Goal: Task Accomplishment & Management: Complete application form

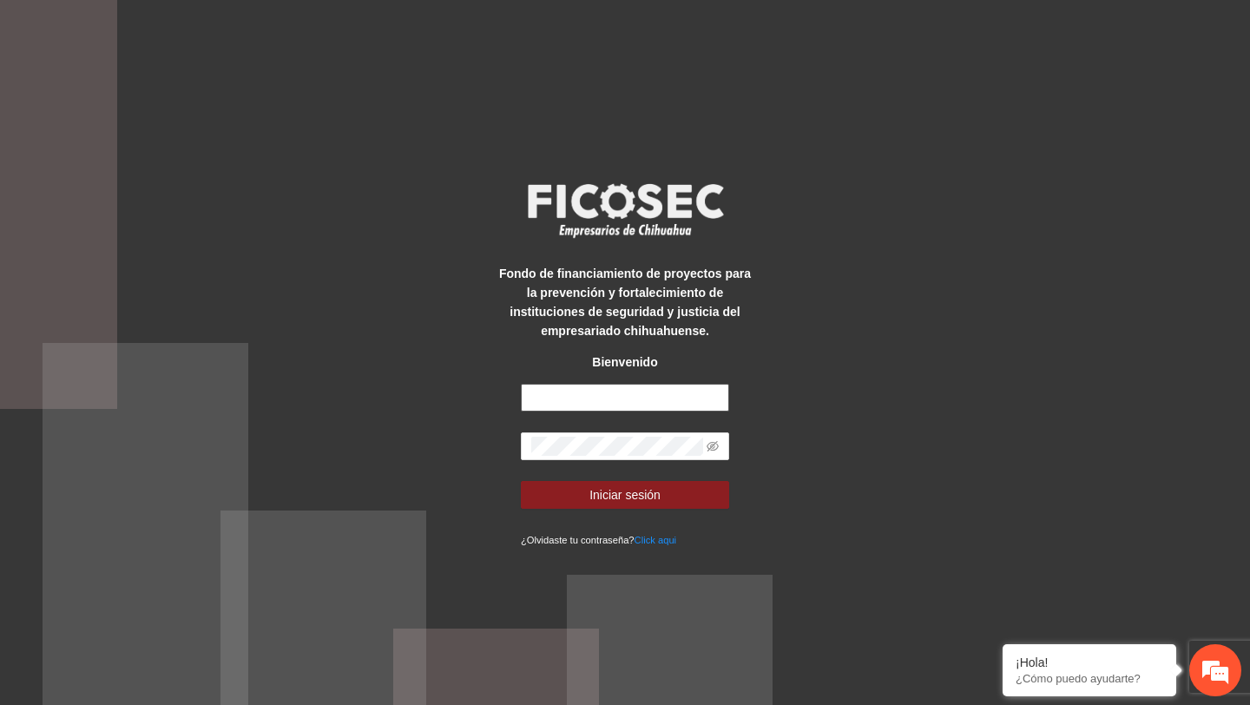
click at [640, 399] on input "text" at bounding box center [625, 398] width 208 height 28
type input "**********"
click at [709, 443] on icon "eye-invisible" at bounding box center [713, 446] width 12 height 10
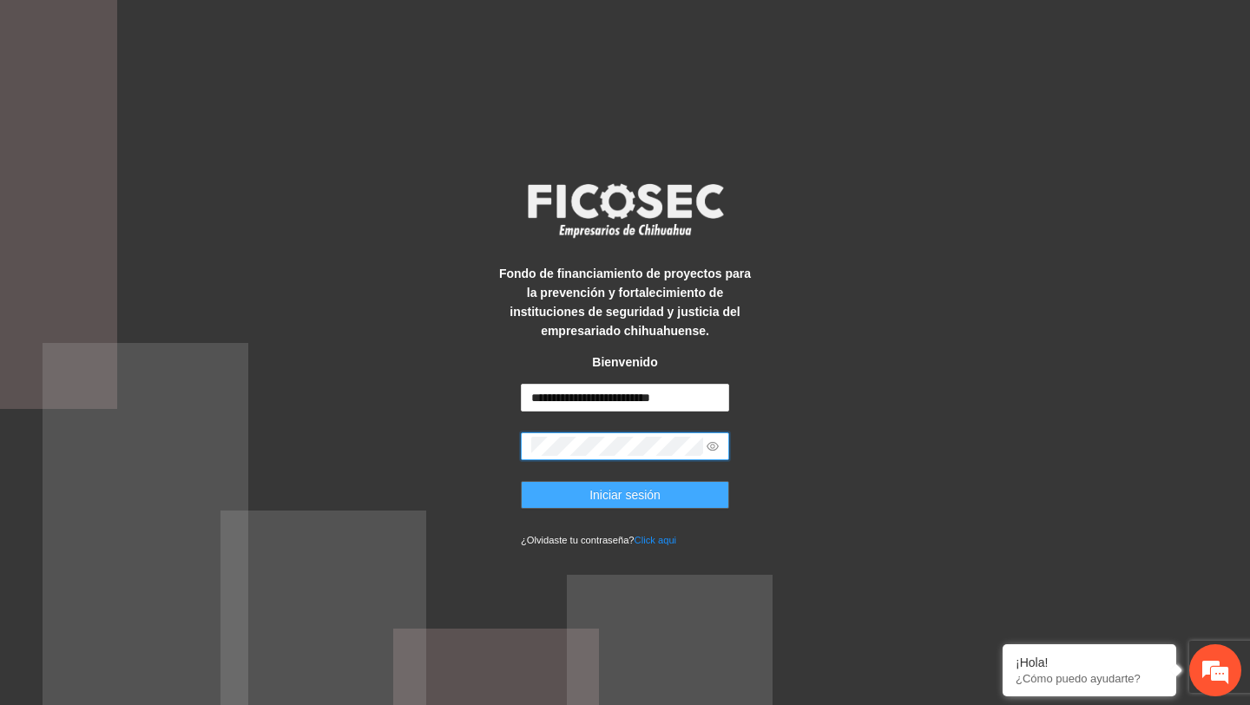
click at [681, 491] on button "Iniciar sesión" at bounding box center [625, 495] width 208 height 28
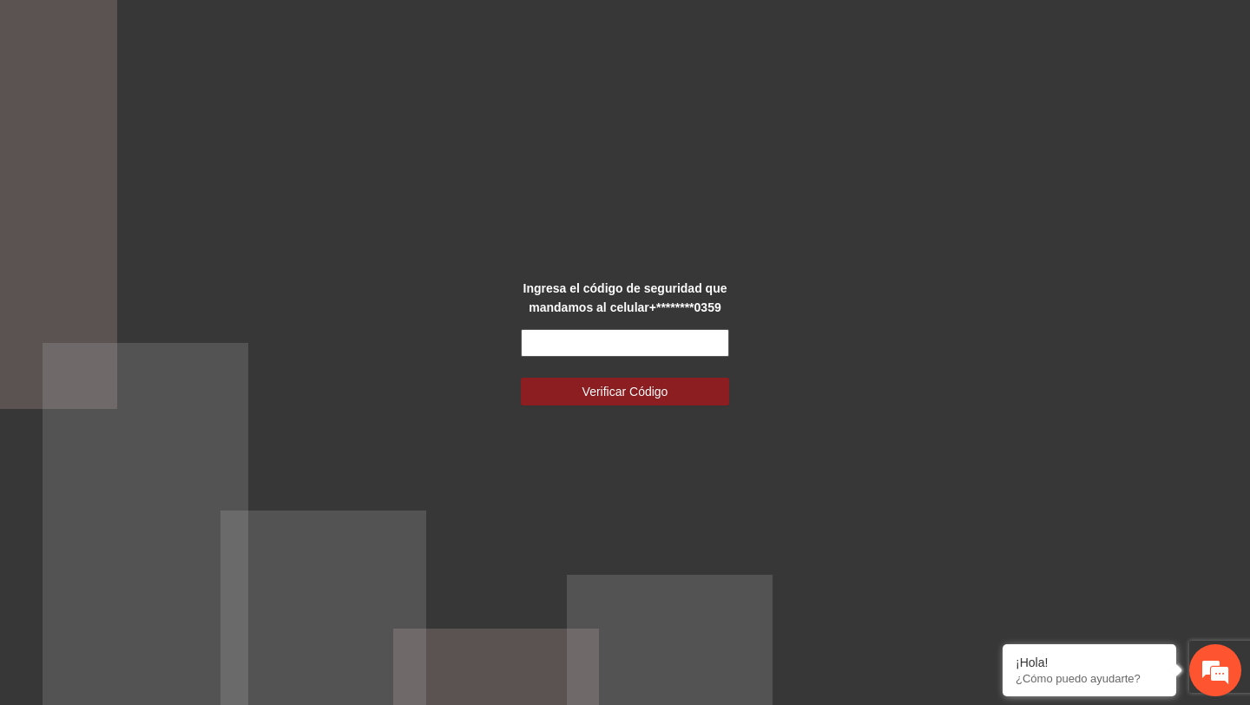
click at [681, 356] on input "text" at bounding box center [625, 343] width 208 height 28
type input "******"
click at [521, 378] on button "Verificar Código" at bounding box center [625, 392] width 208 height 28
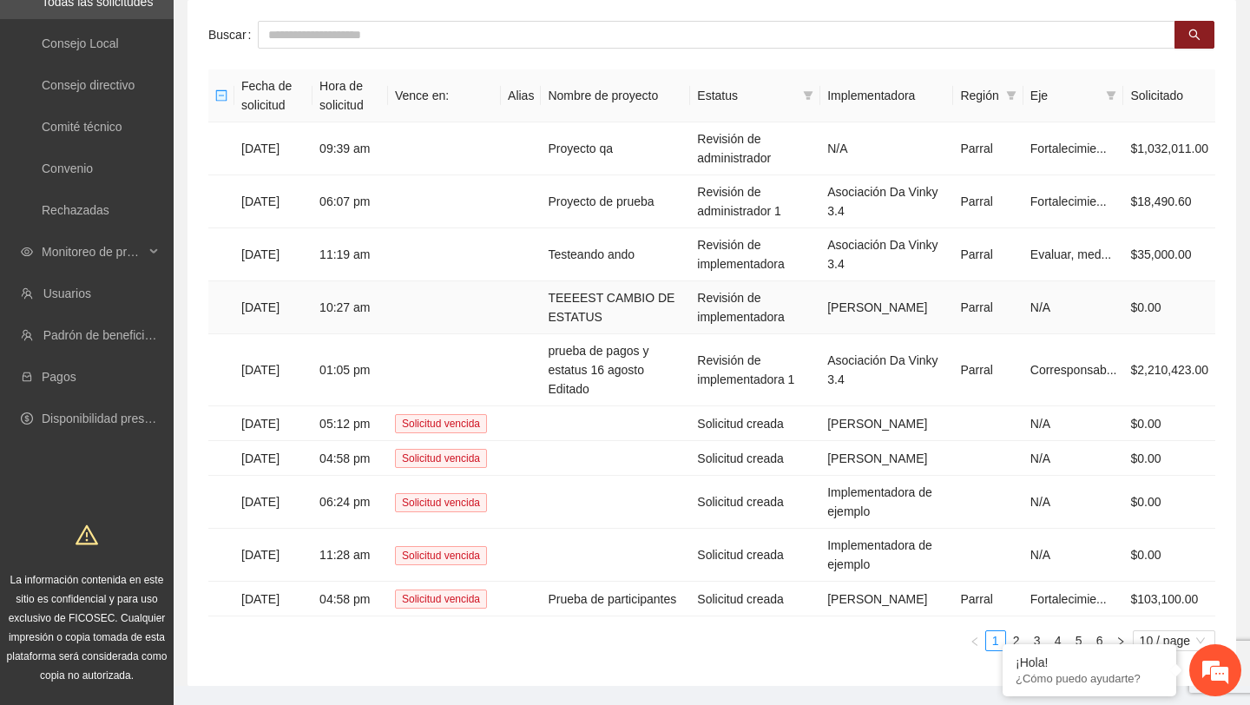
scroll to position [167, 0]
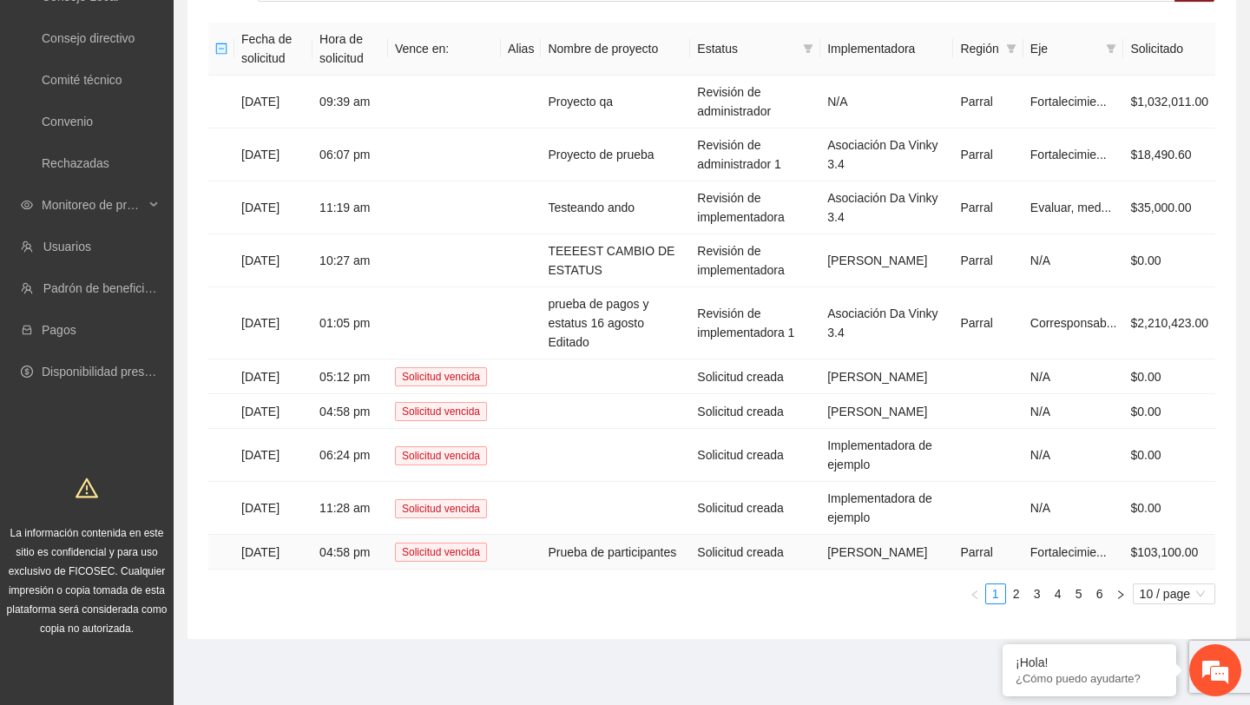
click at [582, 535] on td "Prueba de participantes" at bounding box center [615, 552] width 149 height 35
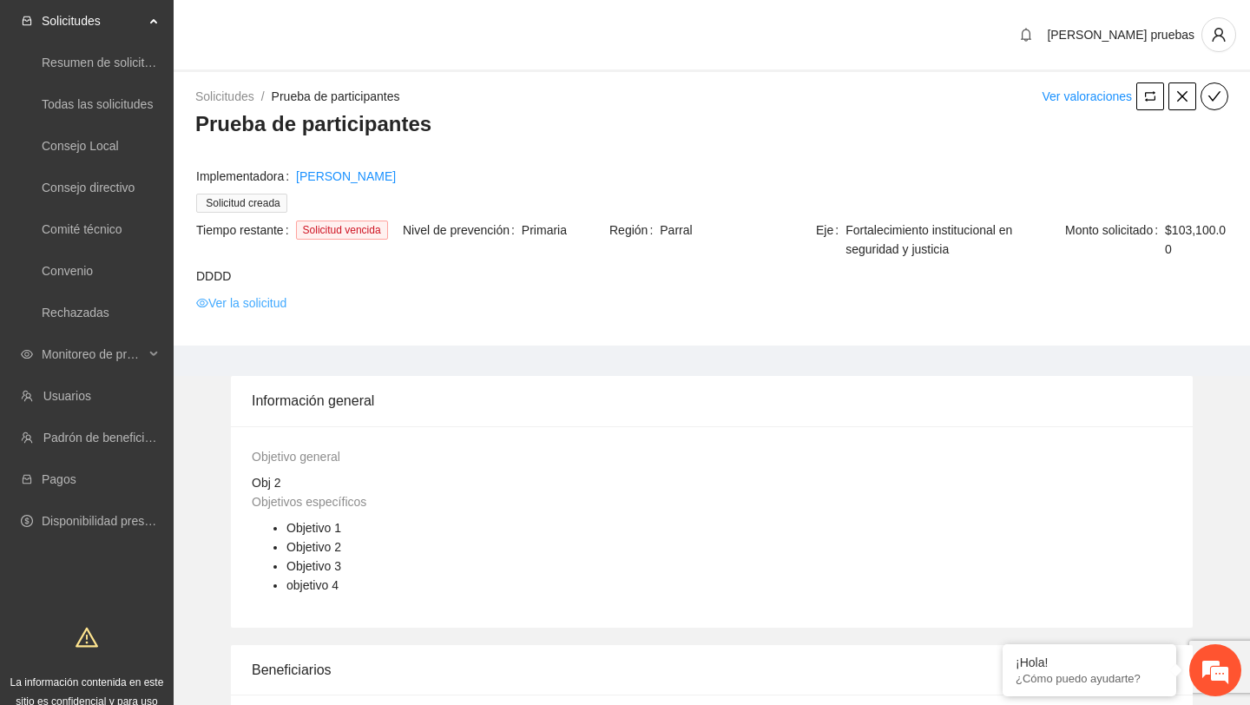
click at [268, 297] on link "Ver la solicitud" at bounding box center [241, 302] width 90 height 19
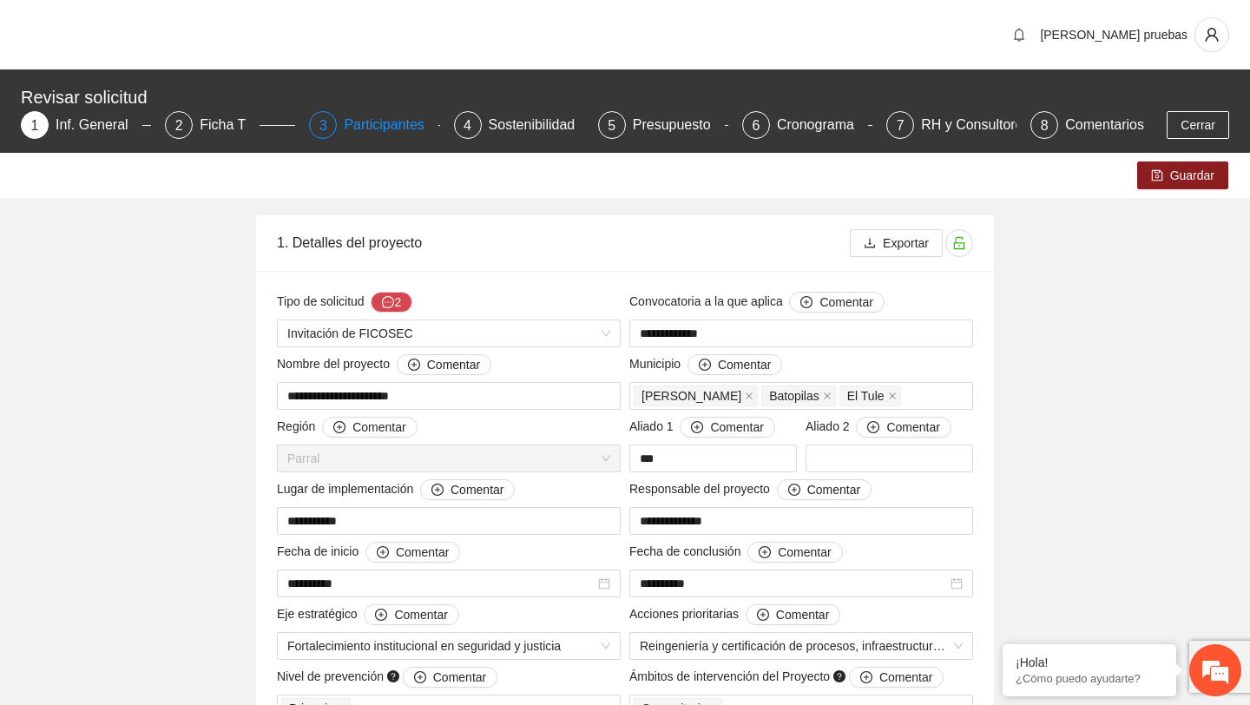
click at [399, 129] on div "Participantes" at bounding box center [391, 125] width 95 height 28
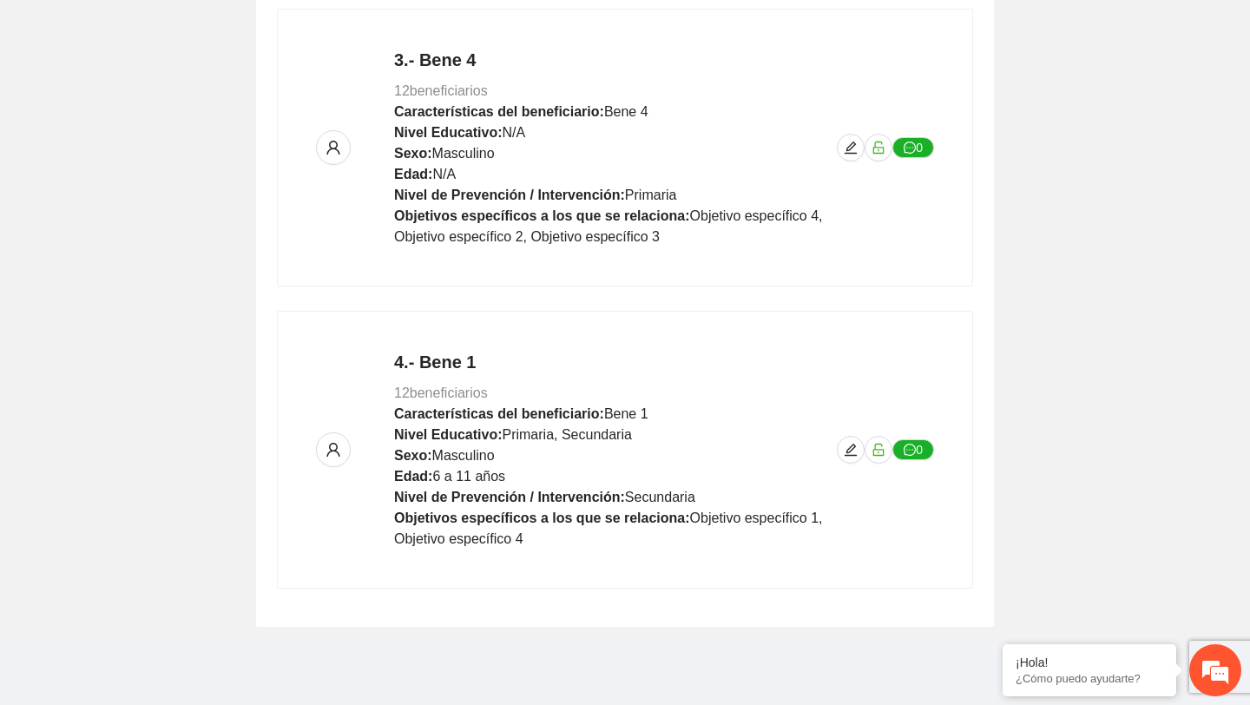
scroll to position [991, 0]
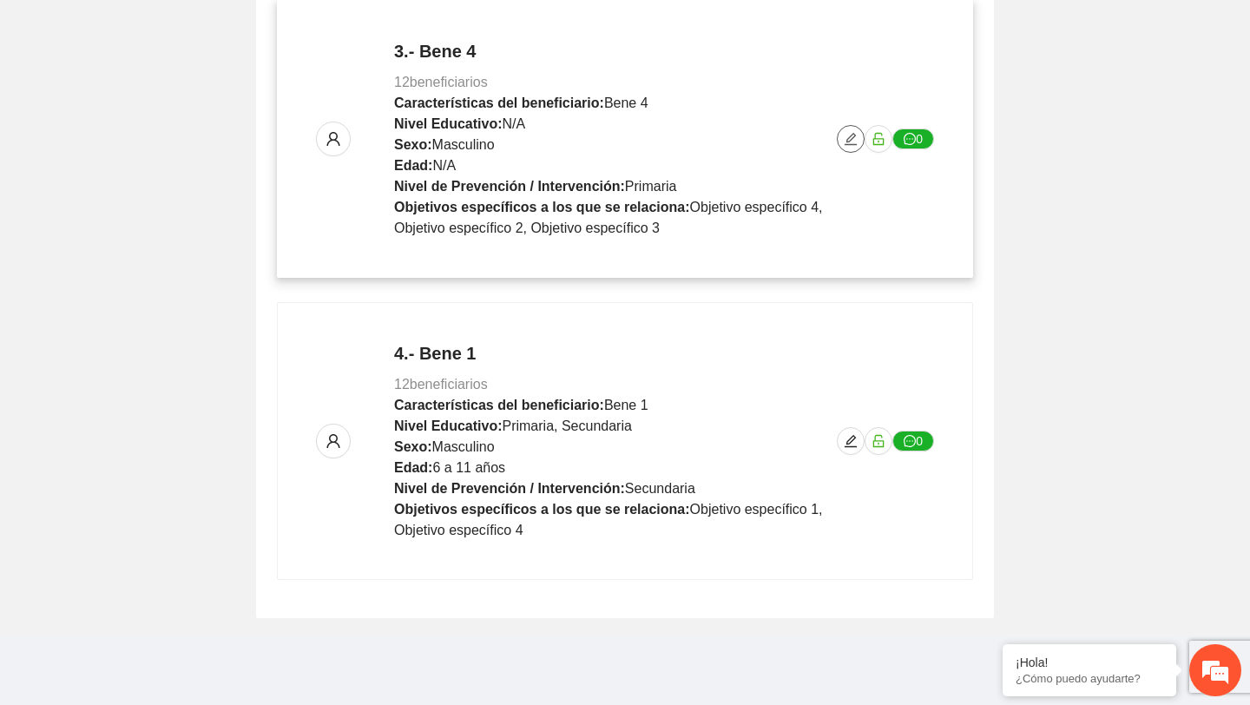
click at [847, 142] on icon "edit" at bounding box center [851, 139] width 14 height 14
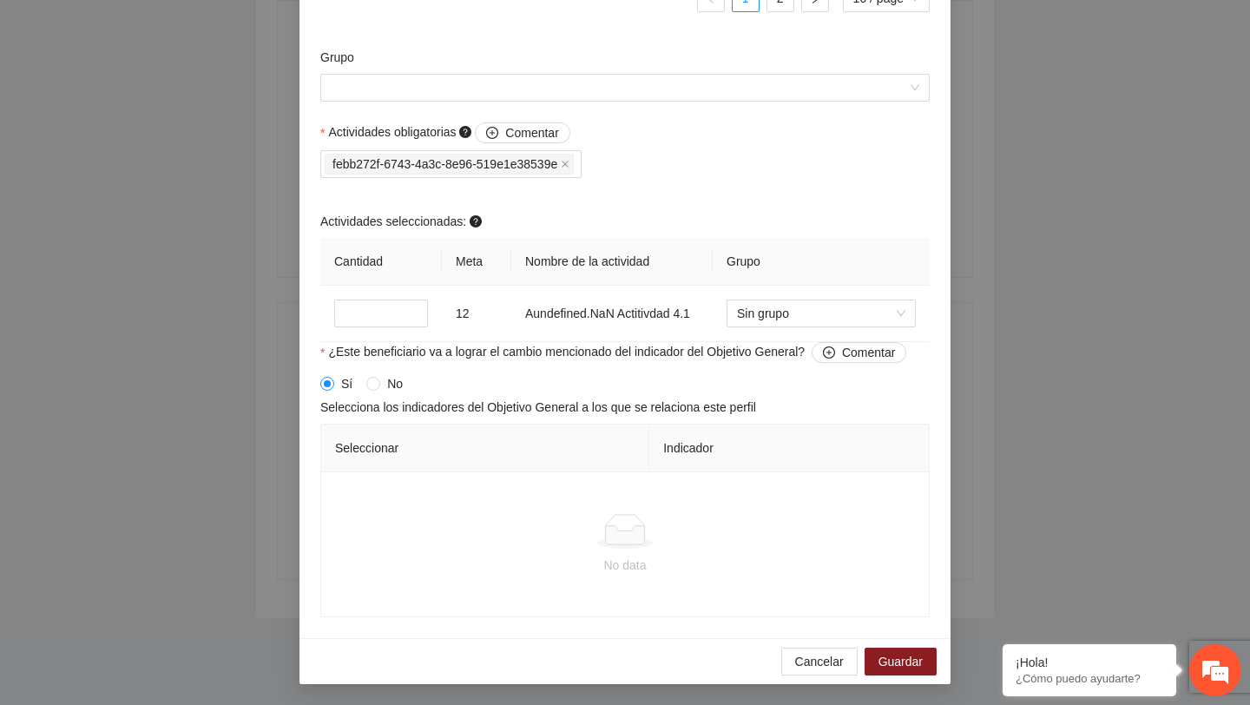
scroll to position [1659, 0]
click at [708, 101] on input "Grupo" at bounding box center [619, 88] width 577 height 26
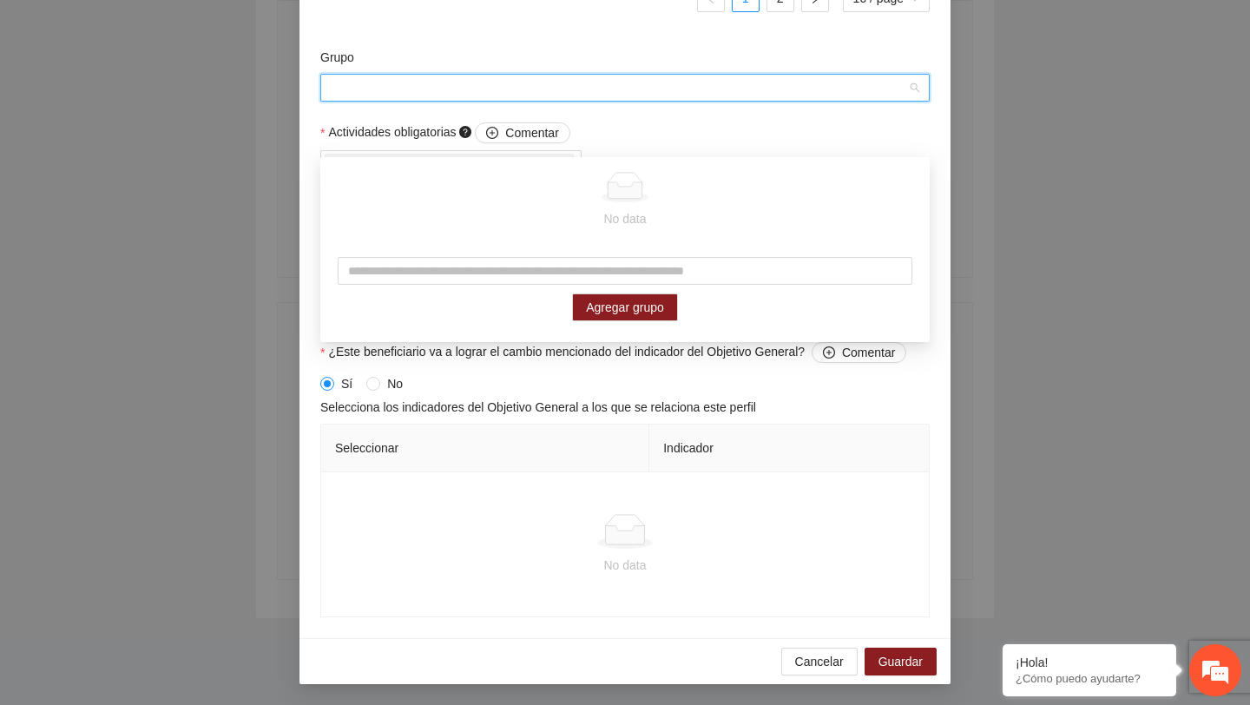
click at [770, 326] on span "Sin grupo" at bounding box center [821, 313] width 168 height 26
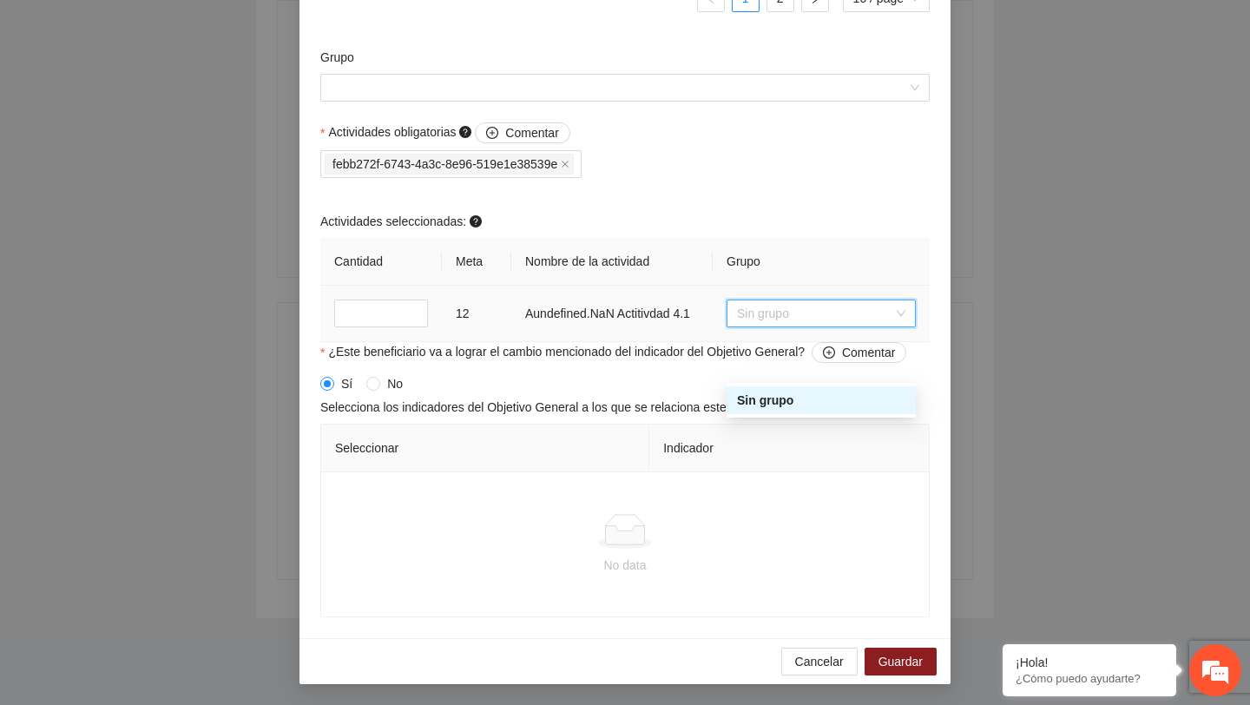
click at [714, 393] on div "Sí No" at bounding box center [625, 383] width 610 height 19
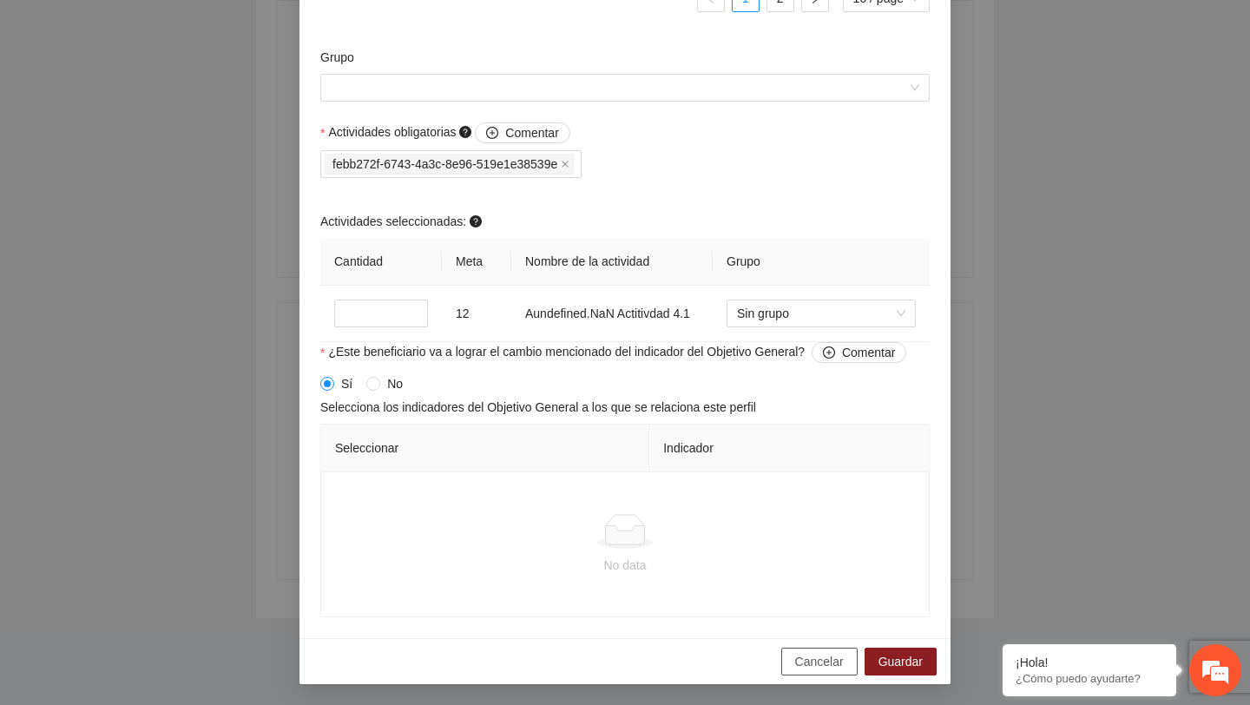
click at [795, 662] on span "Cancelar" at bounding box center [819, 661] width 49 height 19
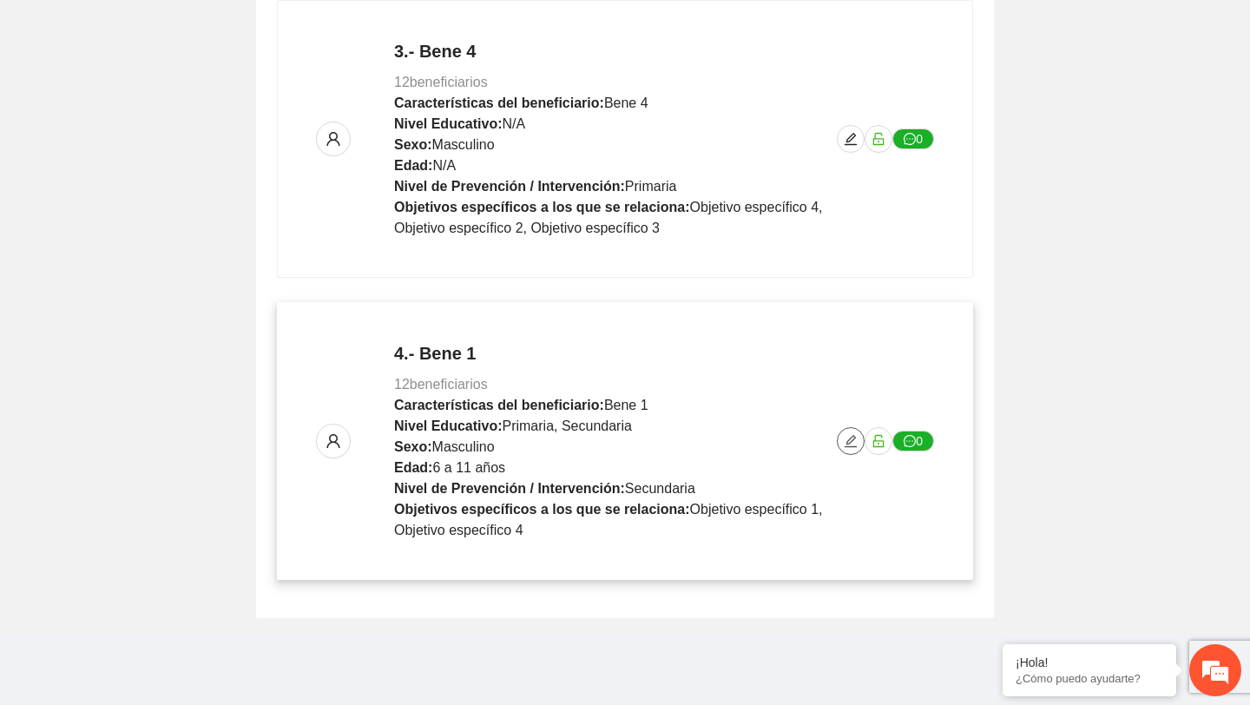
click at [852, 438] on icon "edit" at bounding box center [851, 441] width 14 height 14
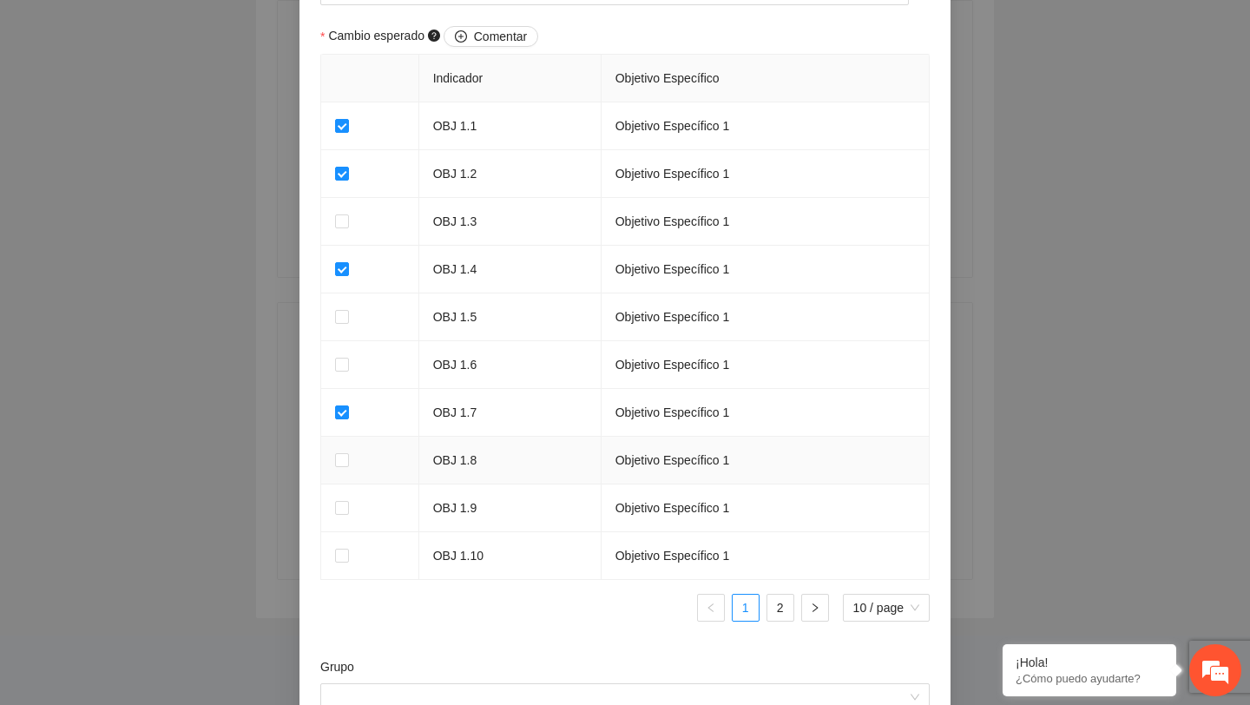
scroll to position [1670, 0]
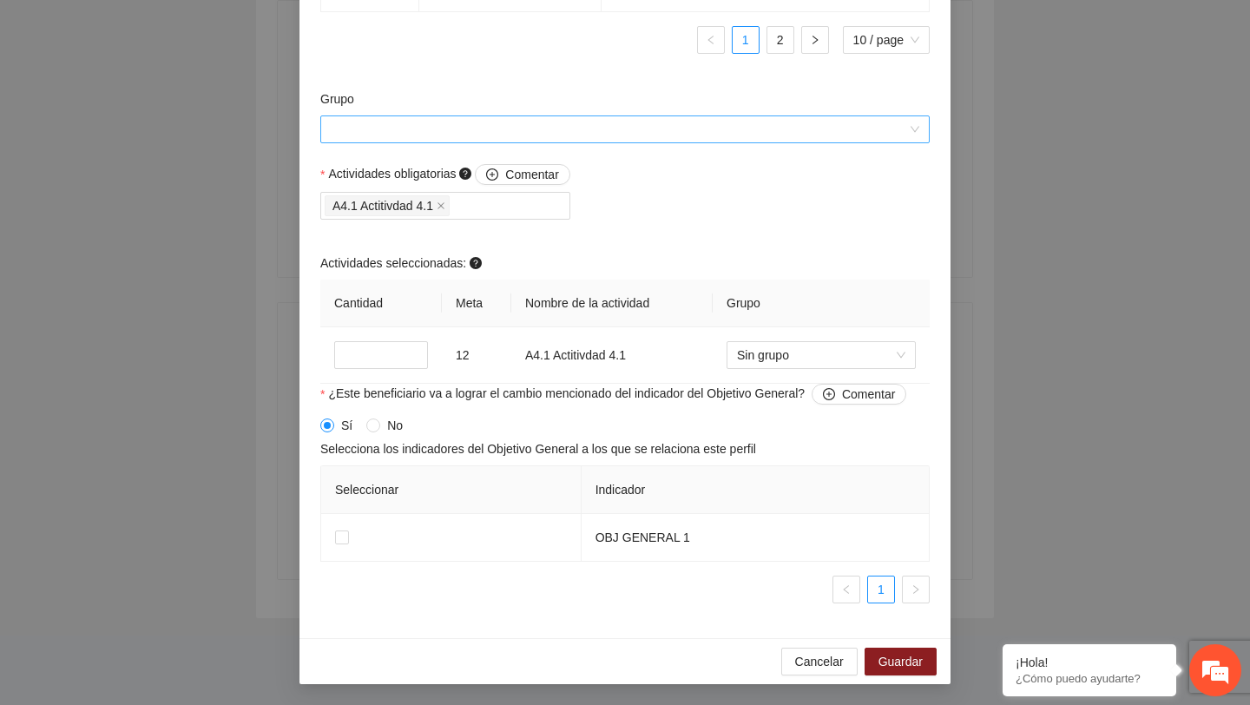
click at [700, 138] on input "Grupo" at bounding box center [619, 129] width 577 height 26
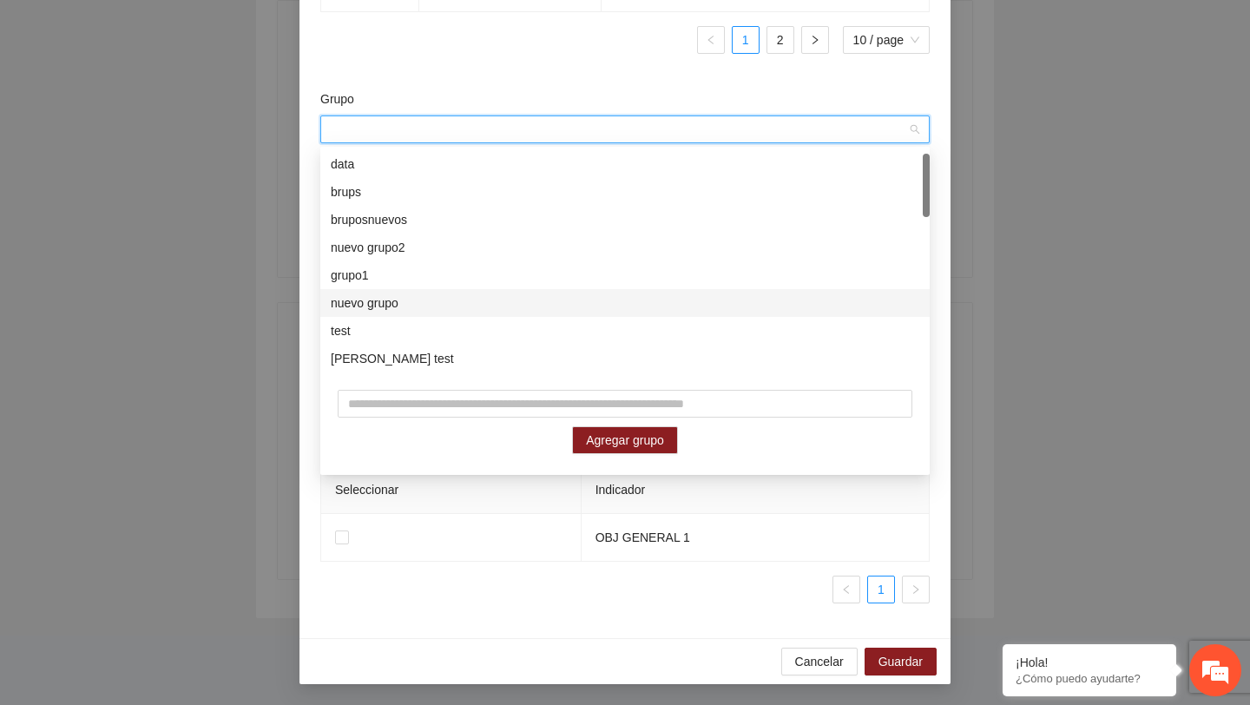
scroll to position [556, 0]
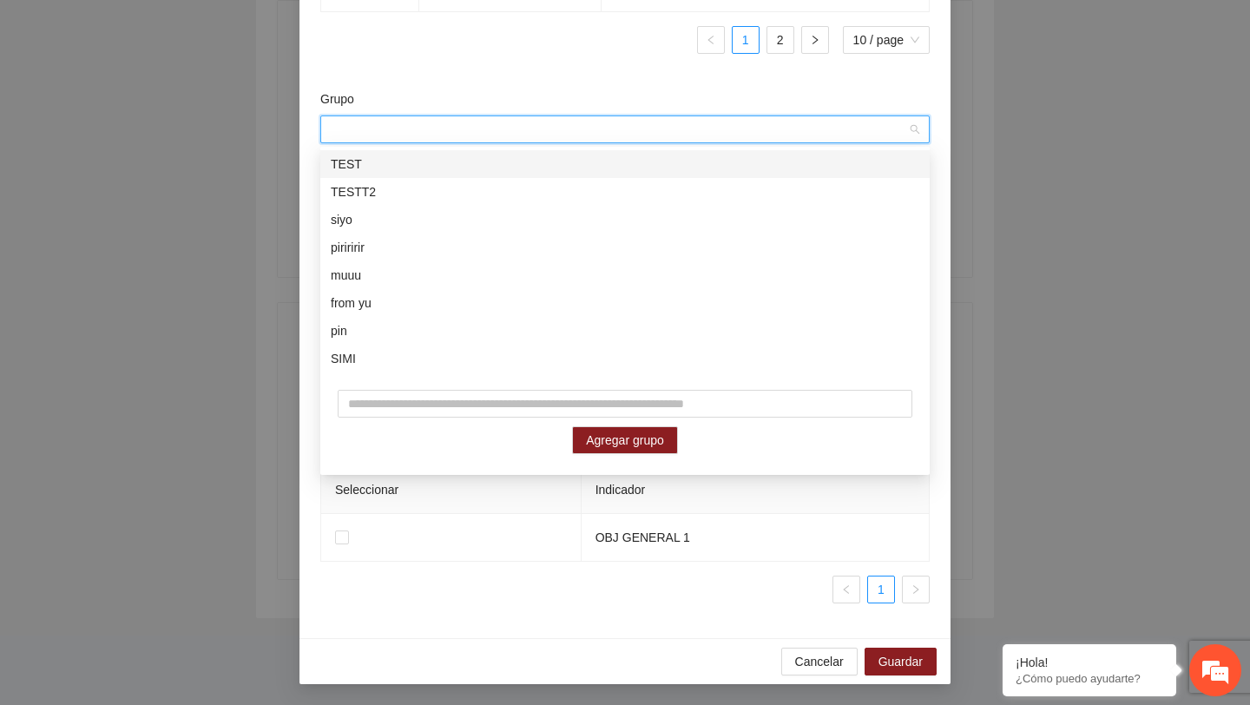
click at [537, 98] on div "Grupo" at bounding box center [625, 102] width 610 height 26
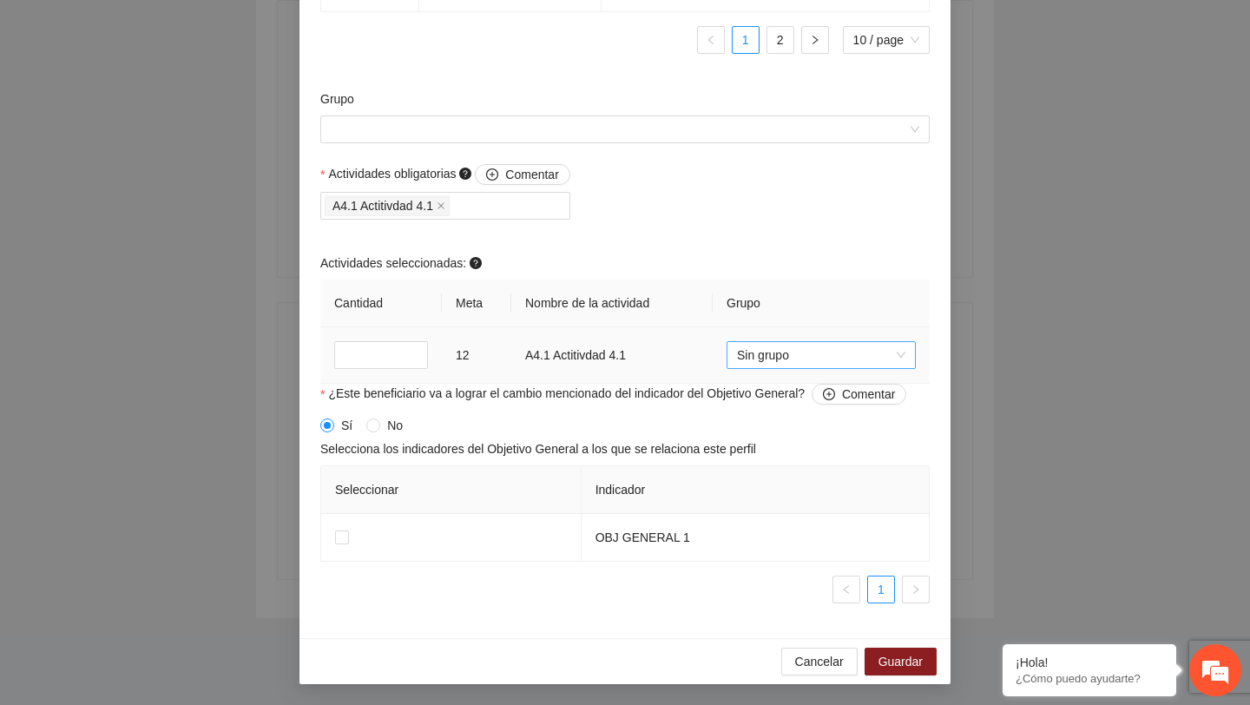
click at [755, 359] on span "Sin grupo" at bounding box center [821, 355] width 168 height 26
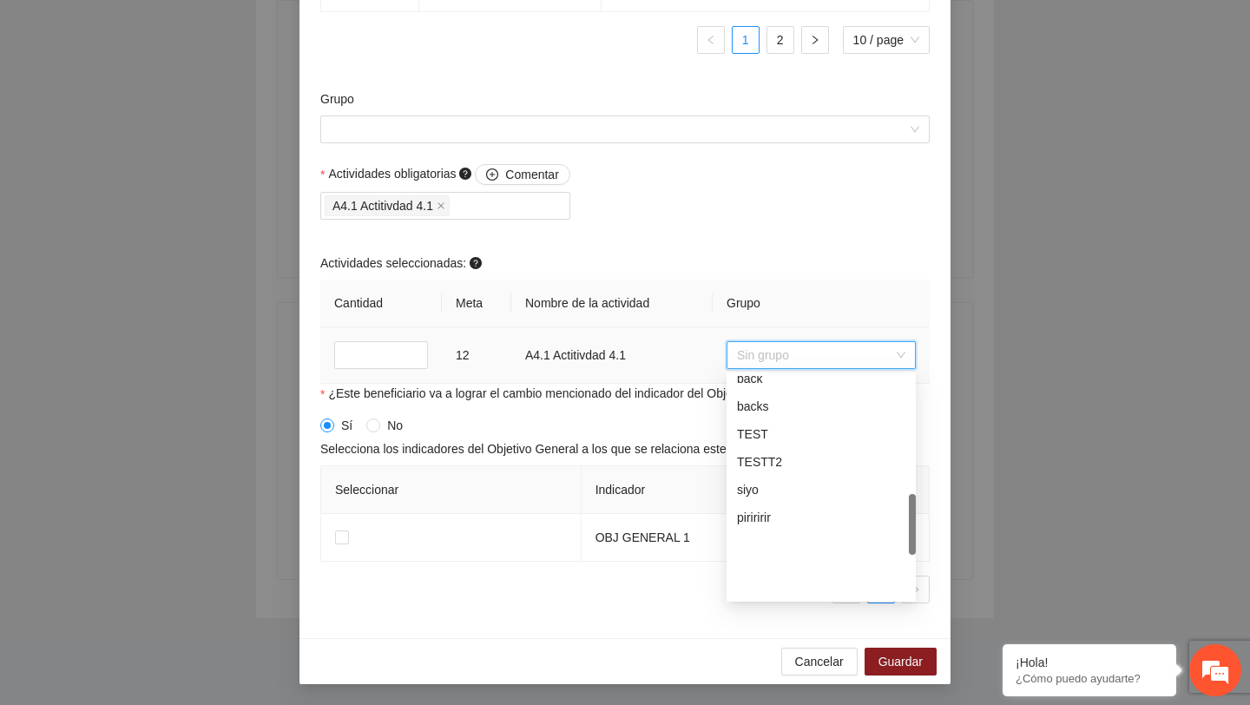
scroll to position [583, 0]
click at [807, 668] on span "Cancelar" at bounding box center [819, 661] width 49 height 19
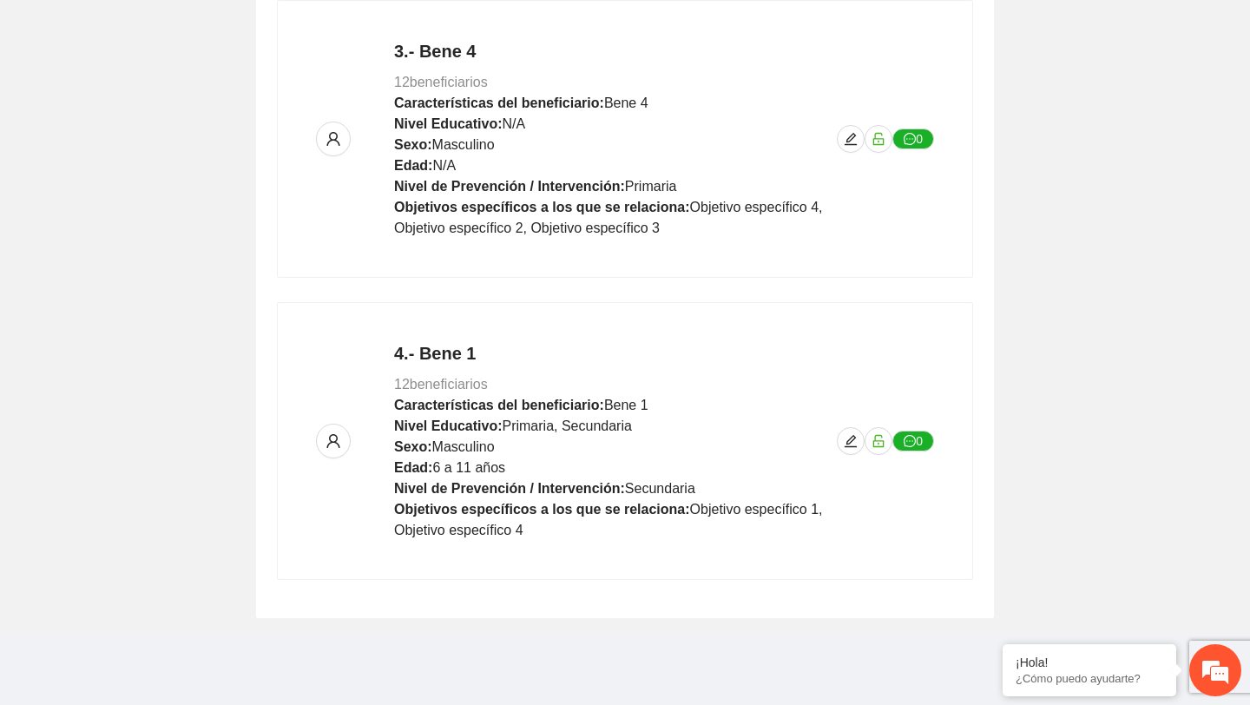
scroll to position [1282, 0]
click at [848, 436] on icon "edit" at bounding box center [851, 441] width 14 height 14
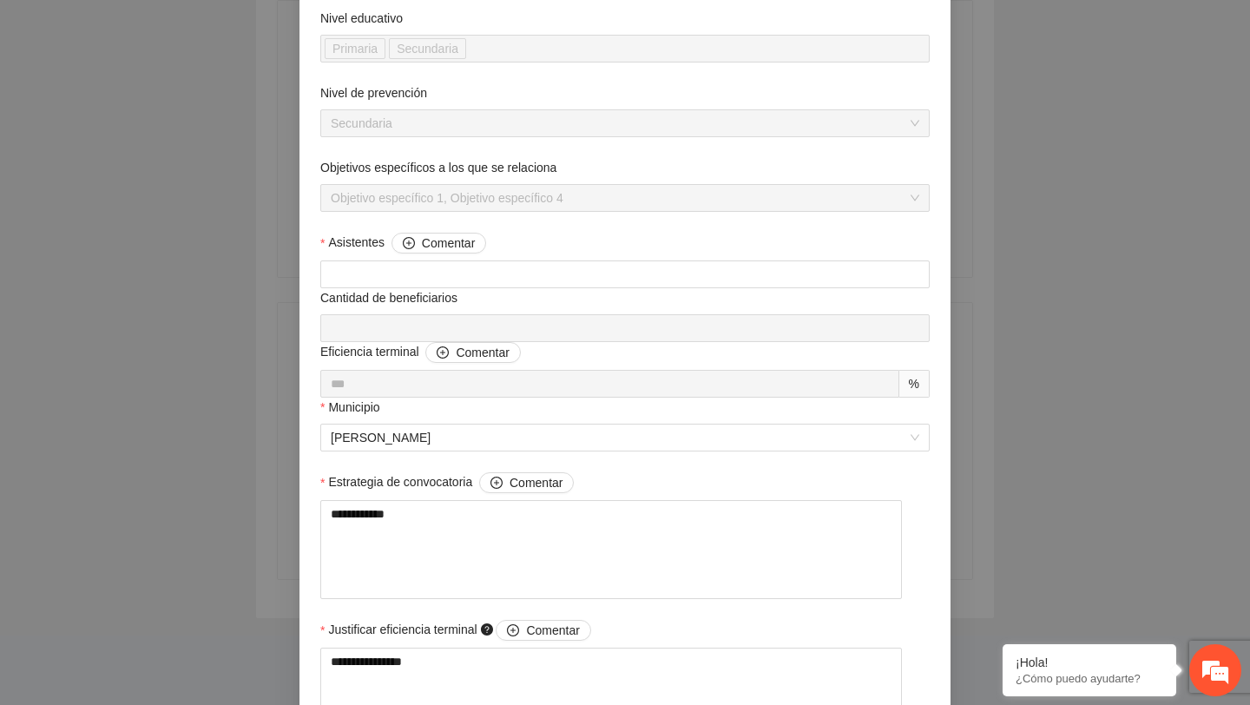
scroll to position [1351, 0]
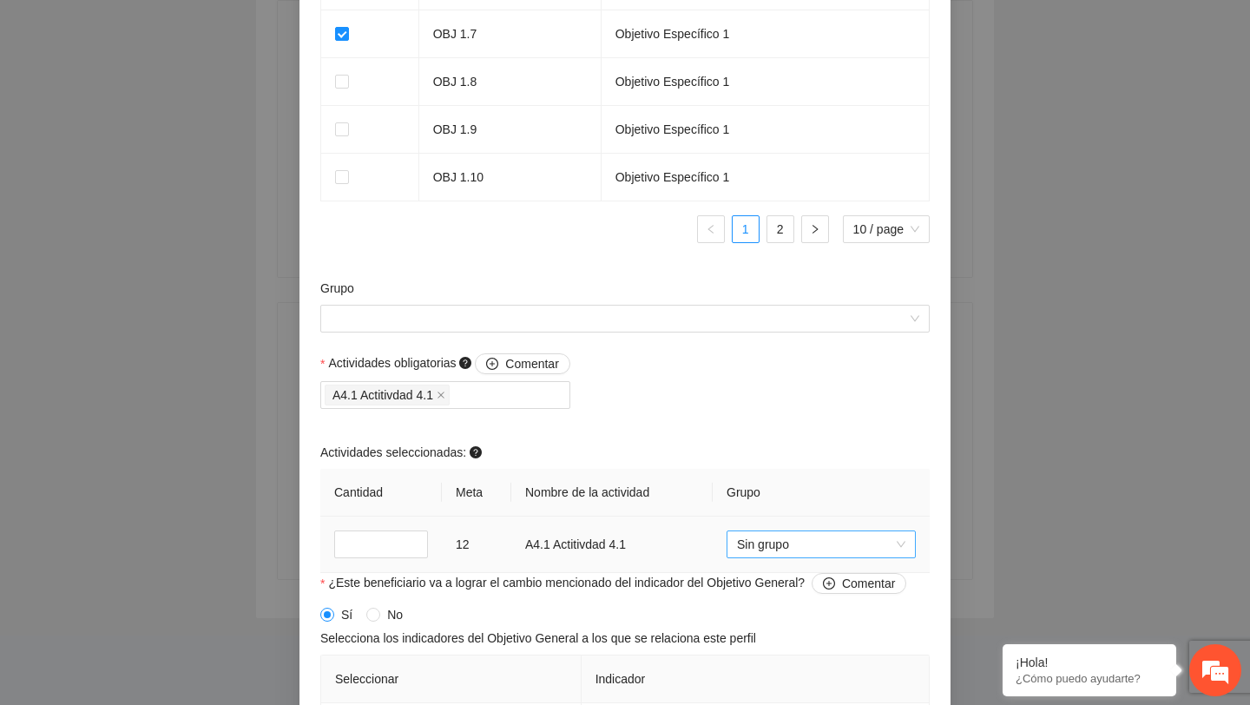
click at [771, 555] on span "Sin grupo" at bounding box center [821, 544] width 168 height 26
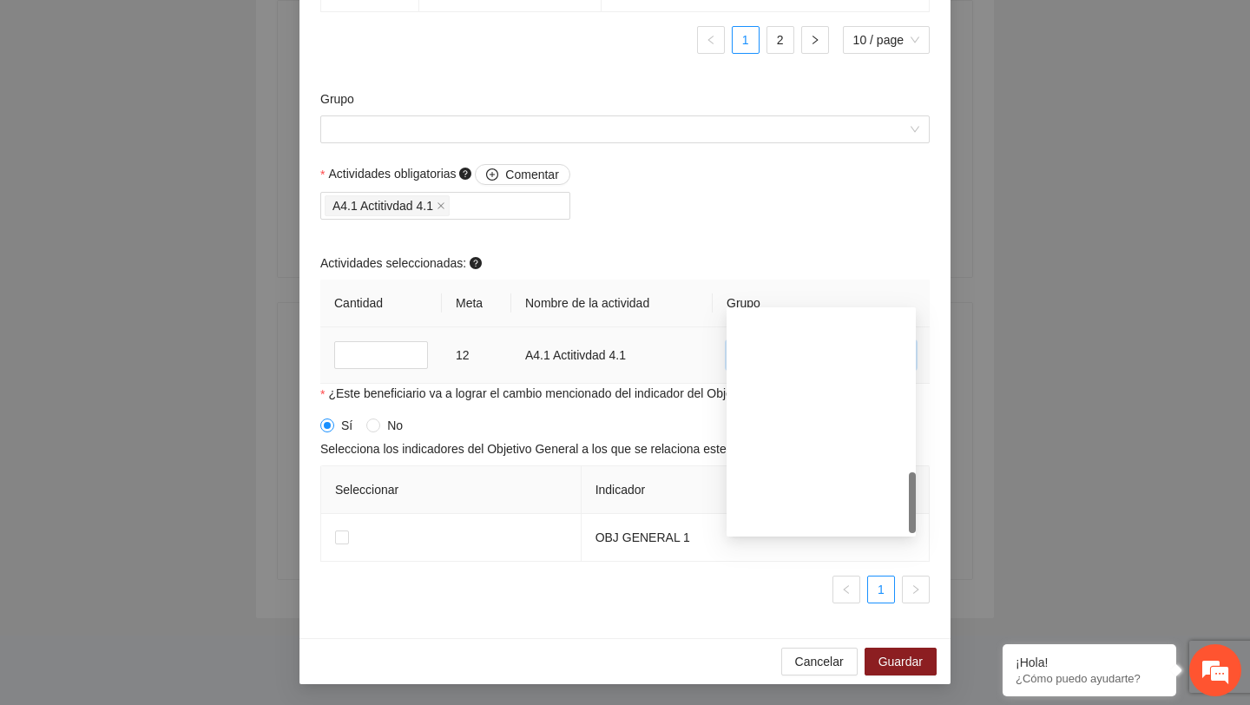
scroll to position [583, 0]
click at [801, 666] on span "Cancelar" at bounding box center [819, 661] width 49 height 19
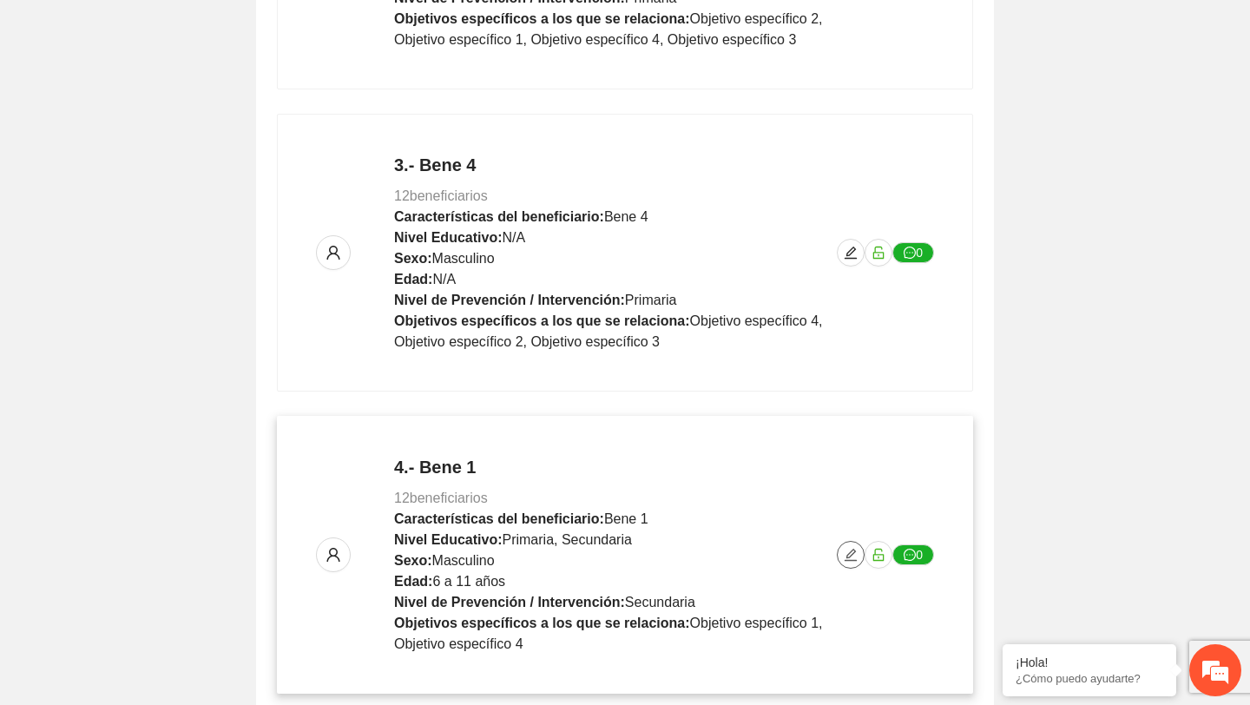
scroll to position [756, 0]
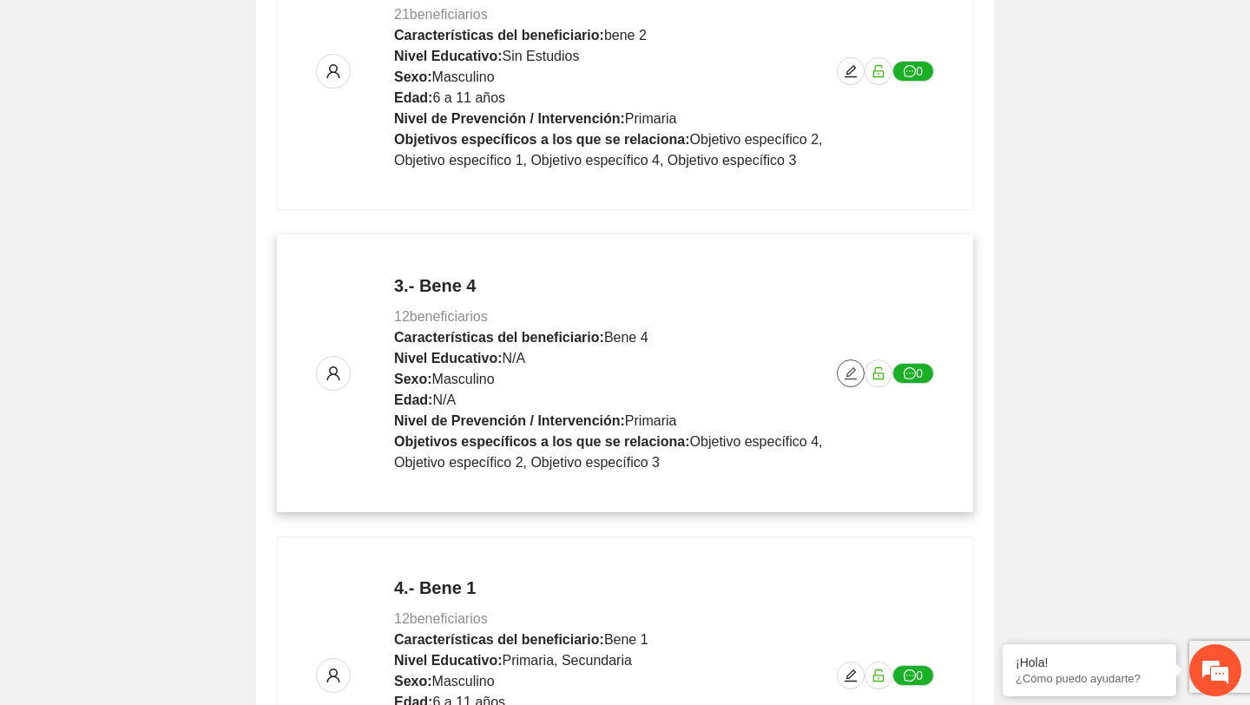
click at [848, 375] on icon "edit" at bounding box center [851, 373] width 12 height 12
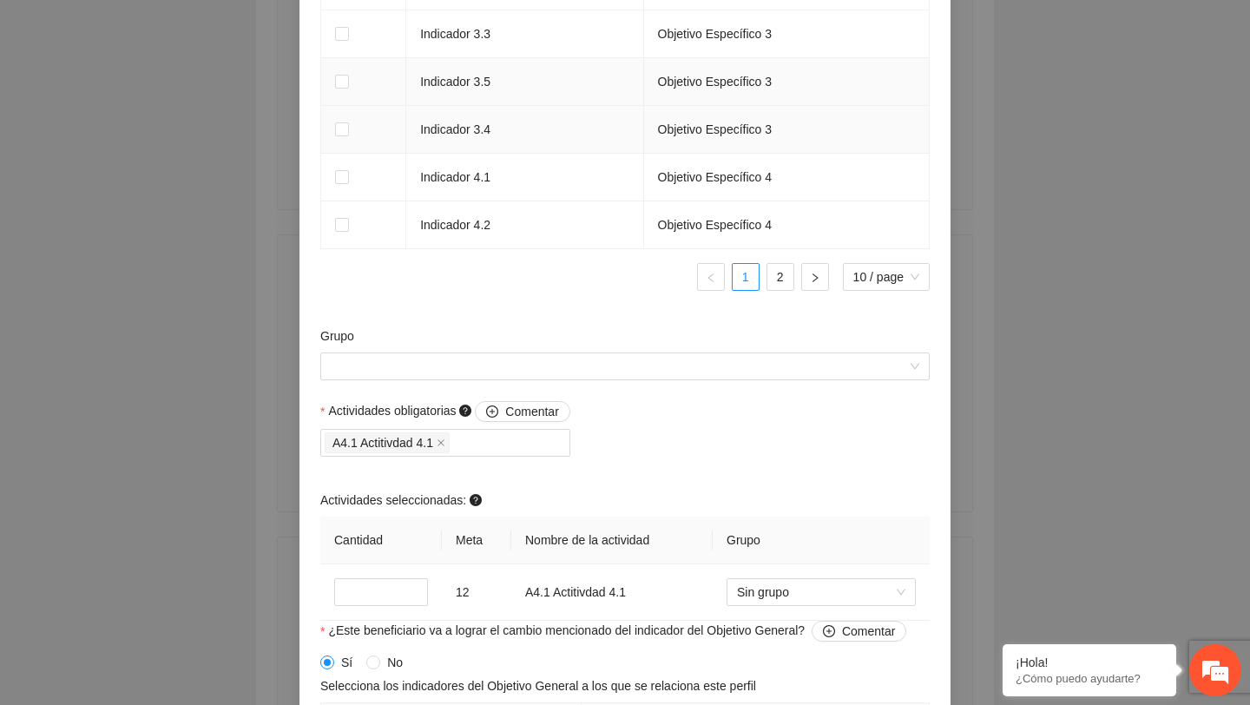
scroll to position [1509, 0]
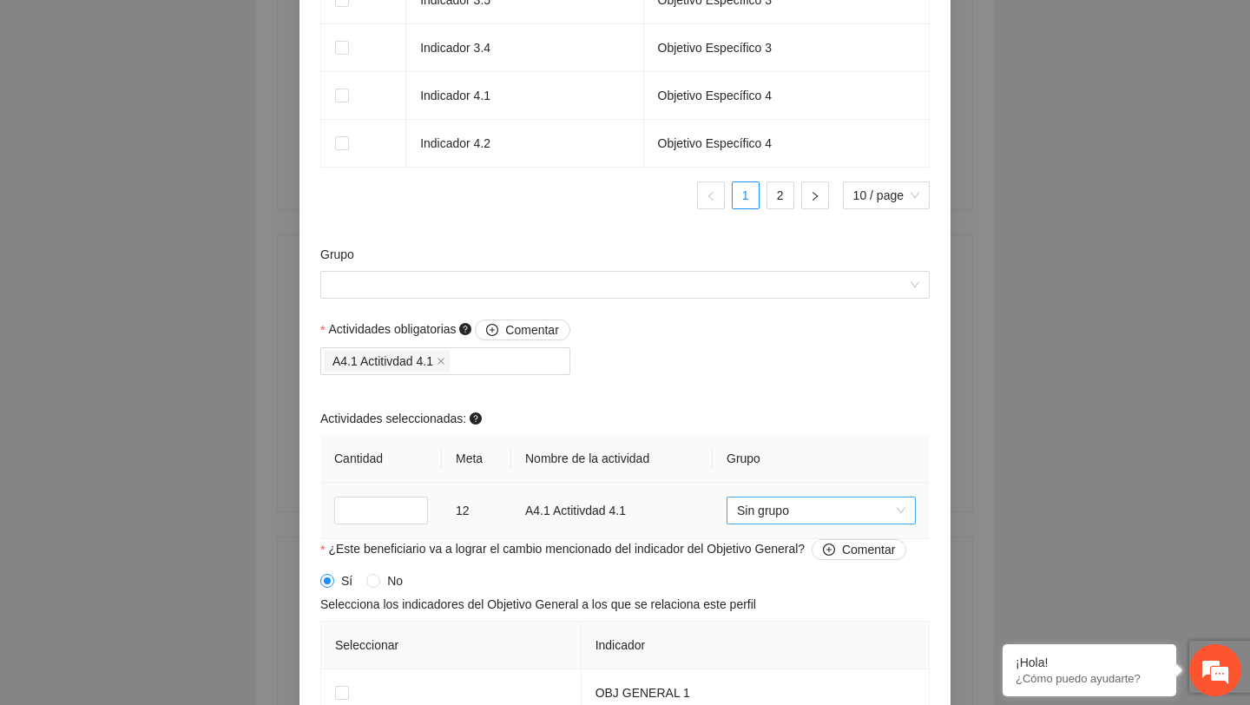
click at [765, 508] on span "Sin grupo" at bounding box center [821, 511] width 168 height 26
click at [782, 403] on div "Actividades obligatorias Comentar A4.1 Actitivdad 4.1 Actividades seleccionadas…" at bounding box center [625, 430] width 618 height 220
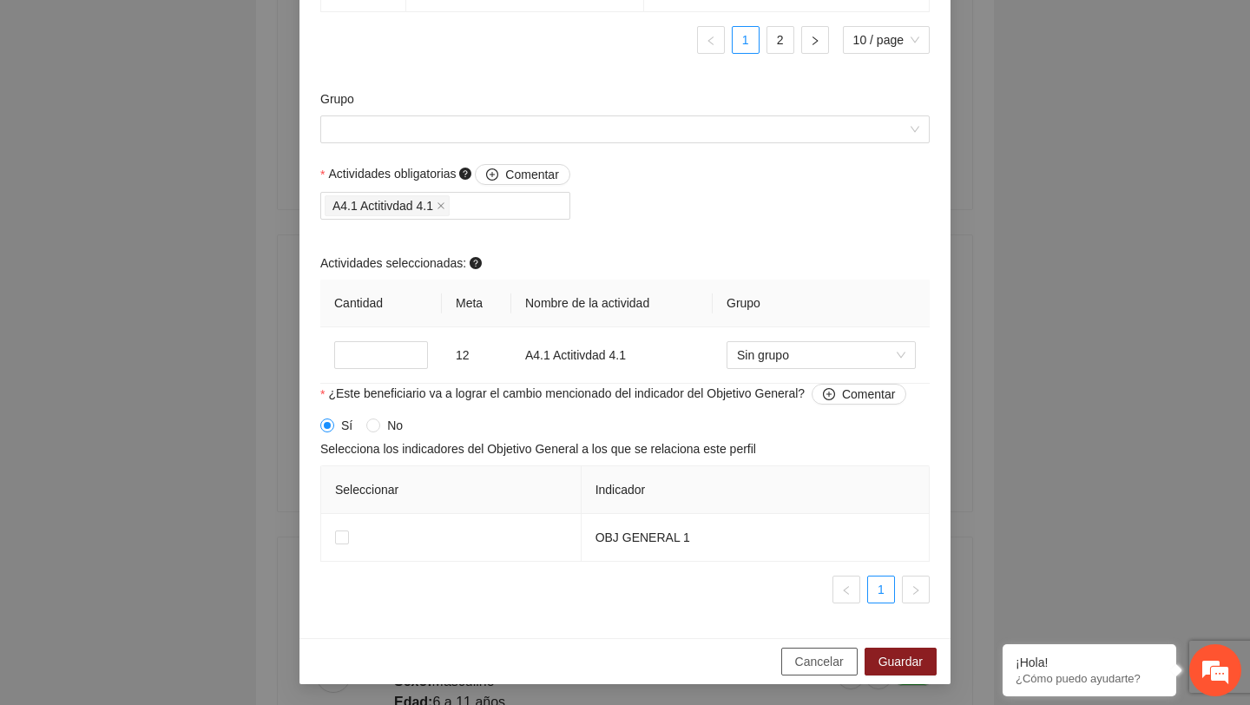
click at [804, 665] on span "Cancelar" at bounding box center [819, 661] width 49 height 19
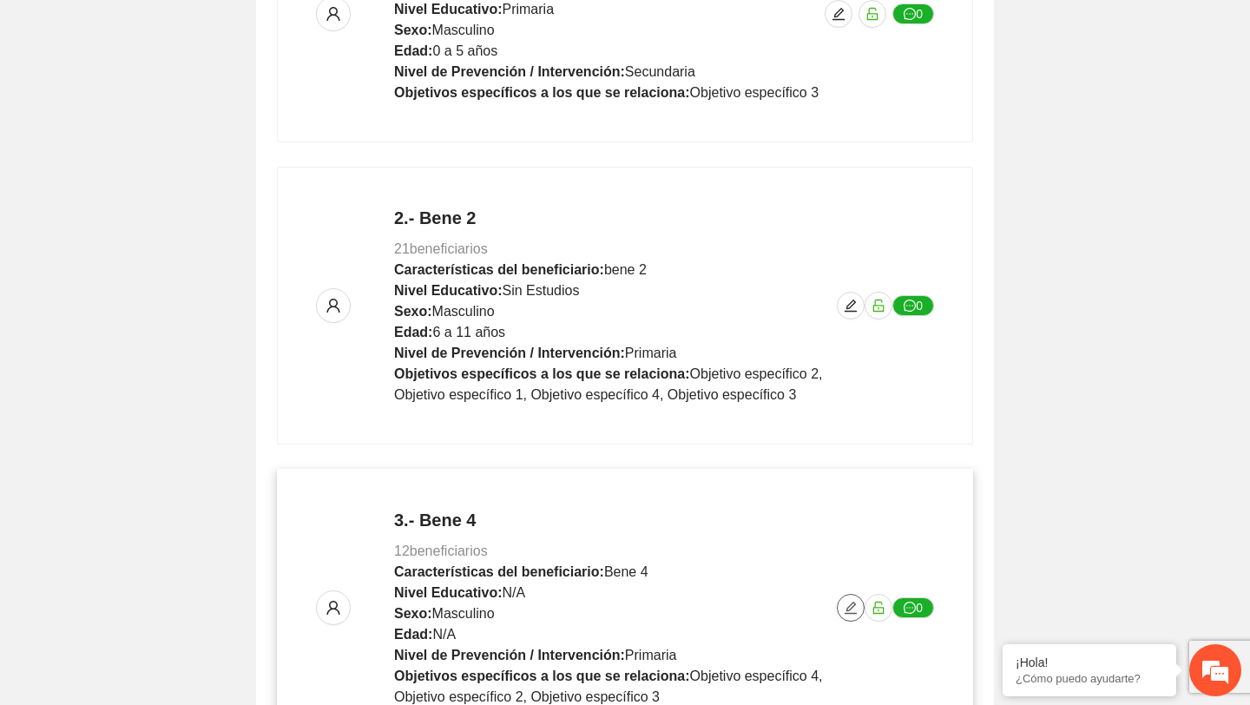
scroll to position [480, 0]
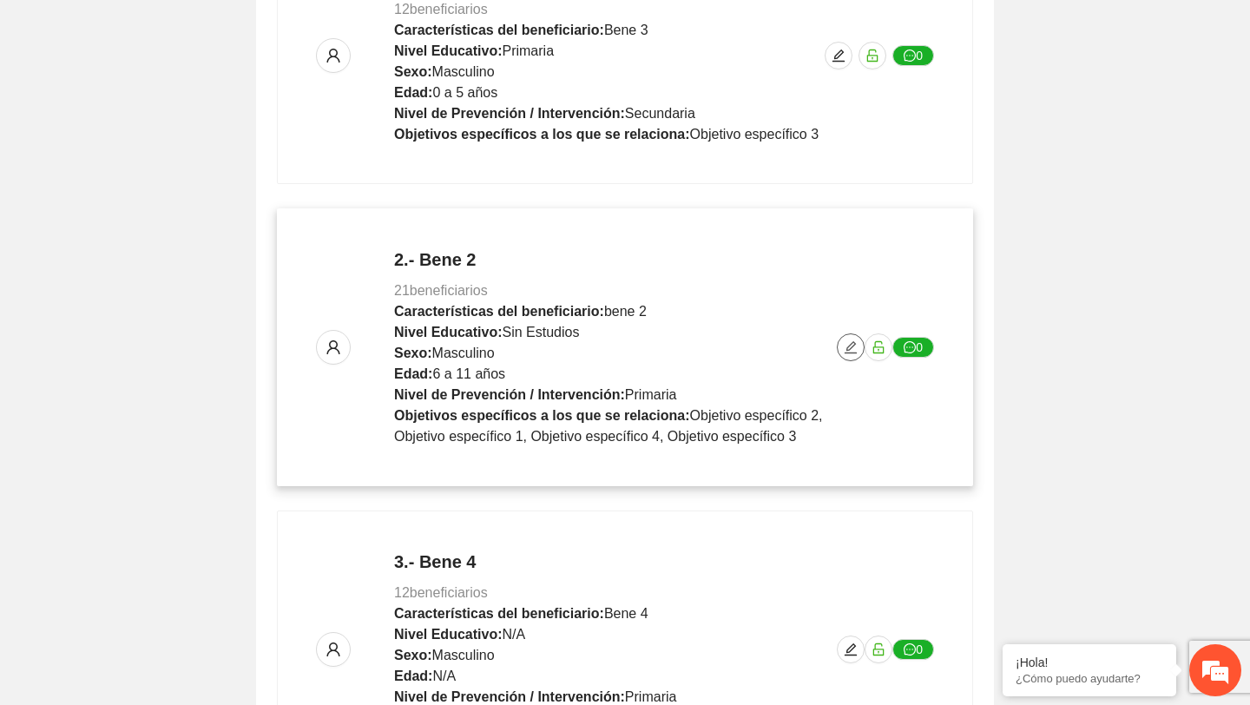
click at [847, 352] on icon "edit" at bounding box center [851, 347] width 14 height 14
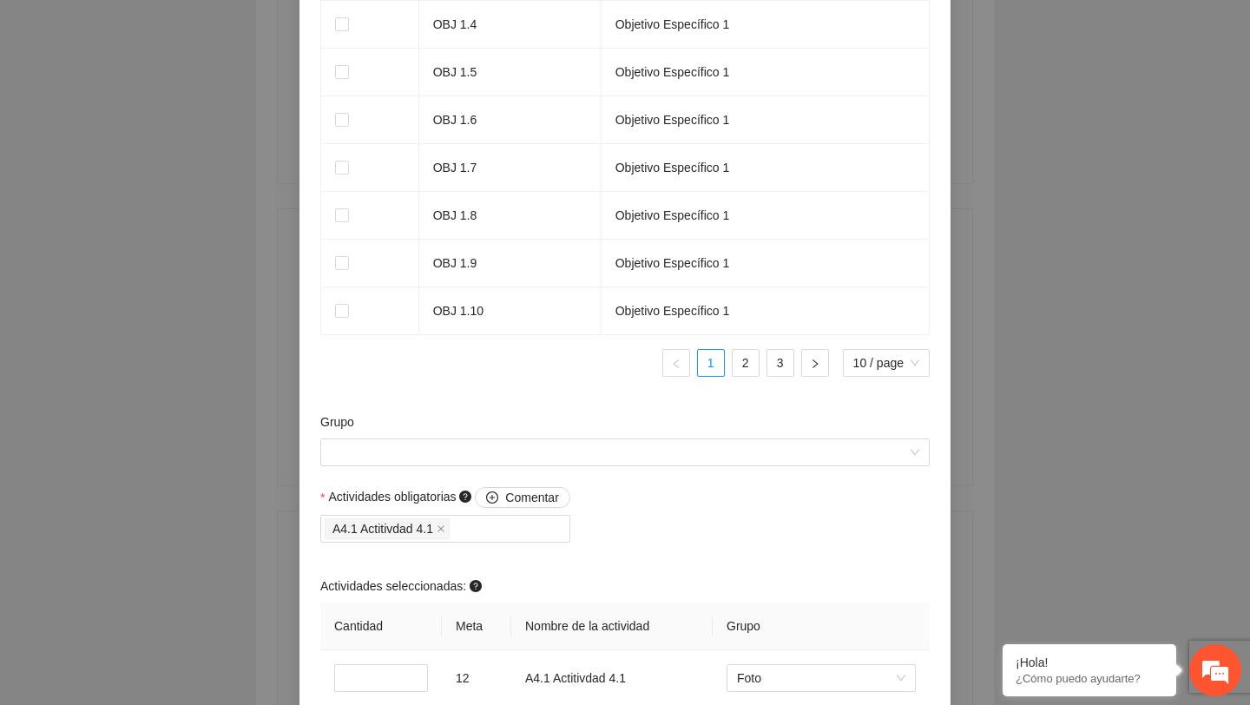
scroll to position [1472, 0]
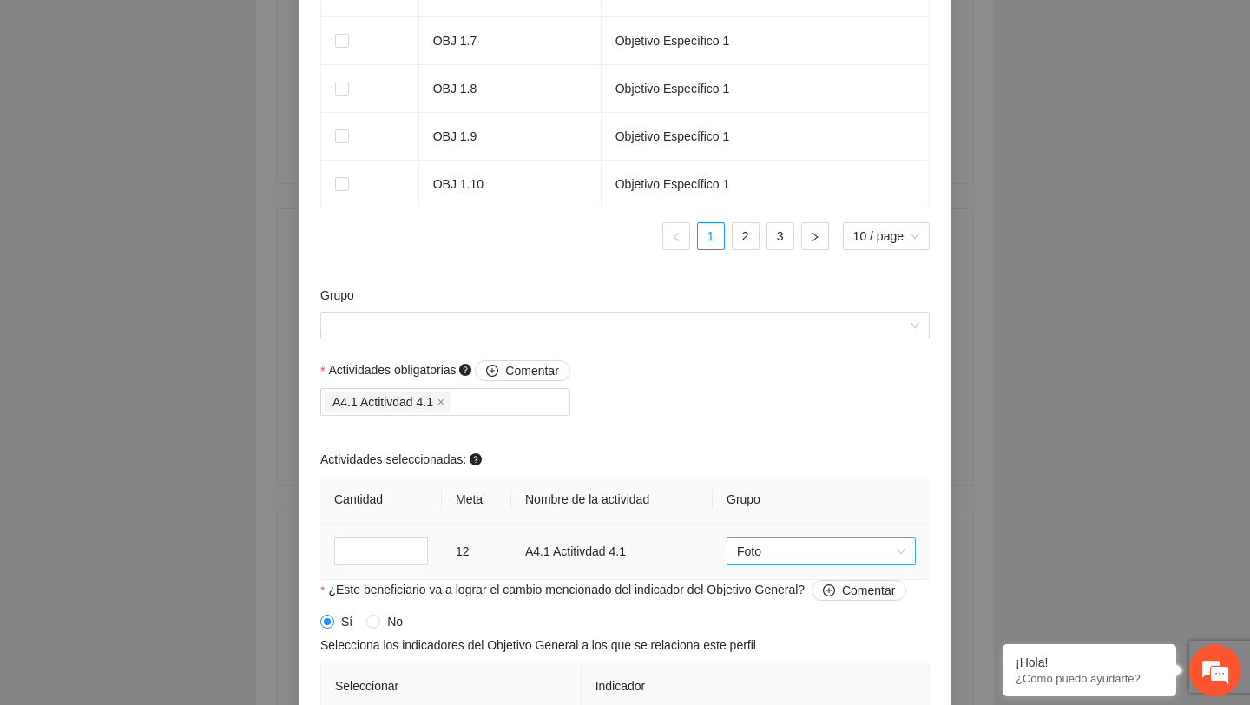
click at [790, 547] on span "Foto" at bounding box center [821, 551] width 168 height 26
click at [782, 450] on div "Actividades obligatorias Comentar A4.1 Actitivdad 4.1 Actividades seleccionadas…" at bounding box center [625, 470] width 618 height 220
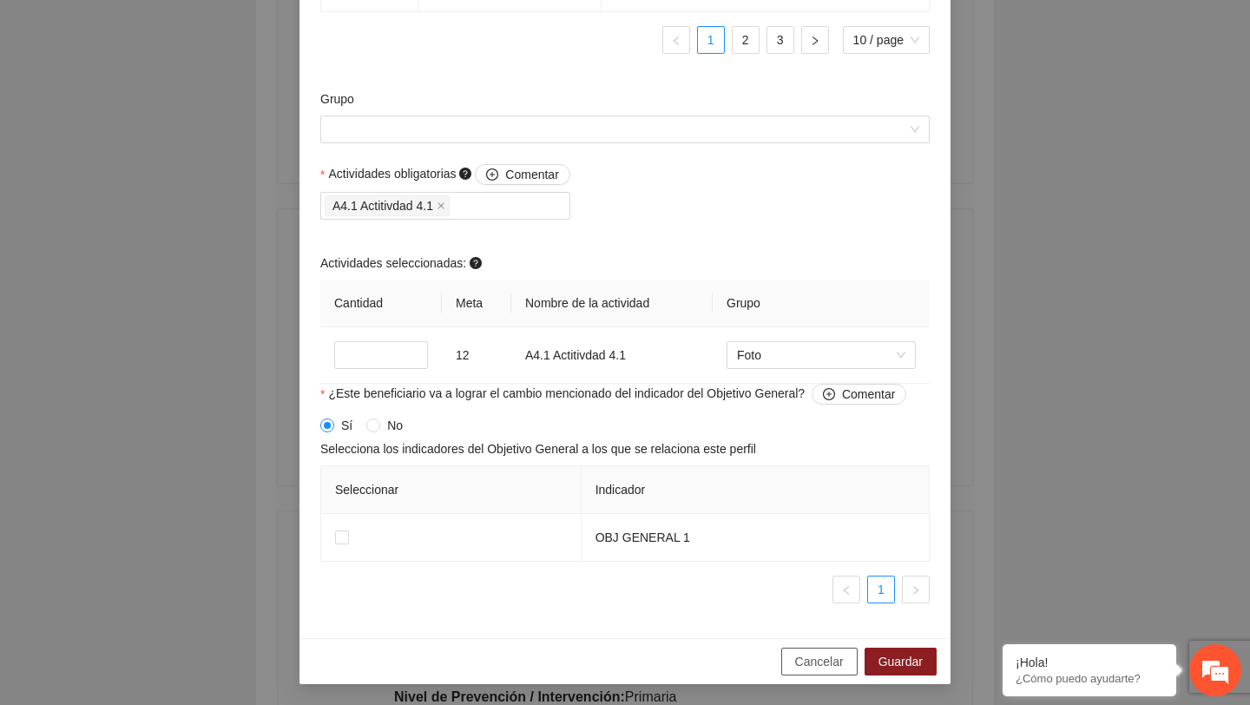
click at [796, 672] on button "Cancelar" at bounding box center [819, 662] width 76 height 28
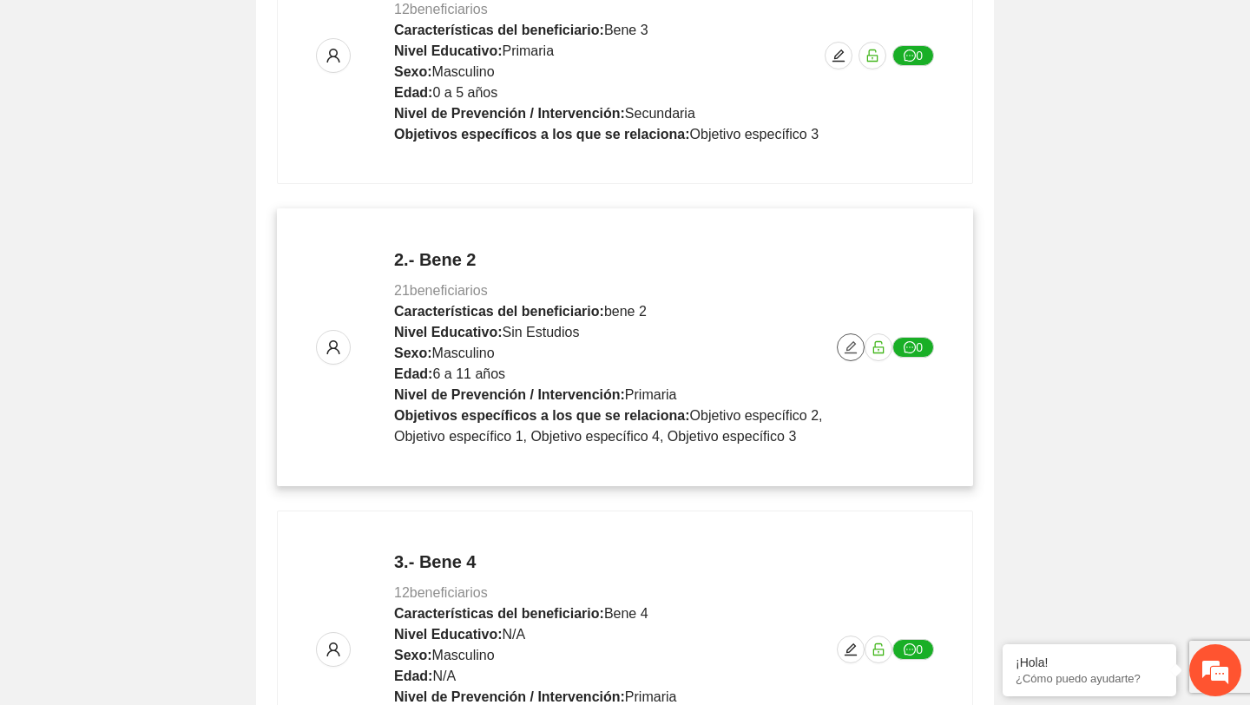
scroll to position [0, 0]
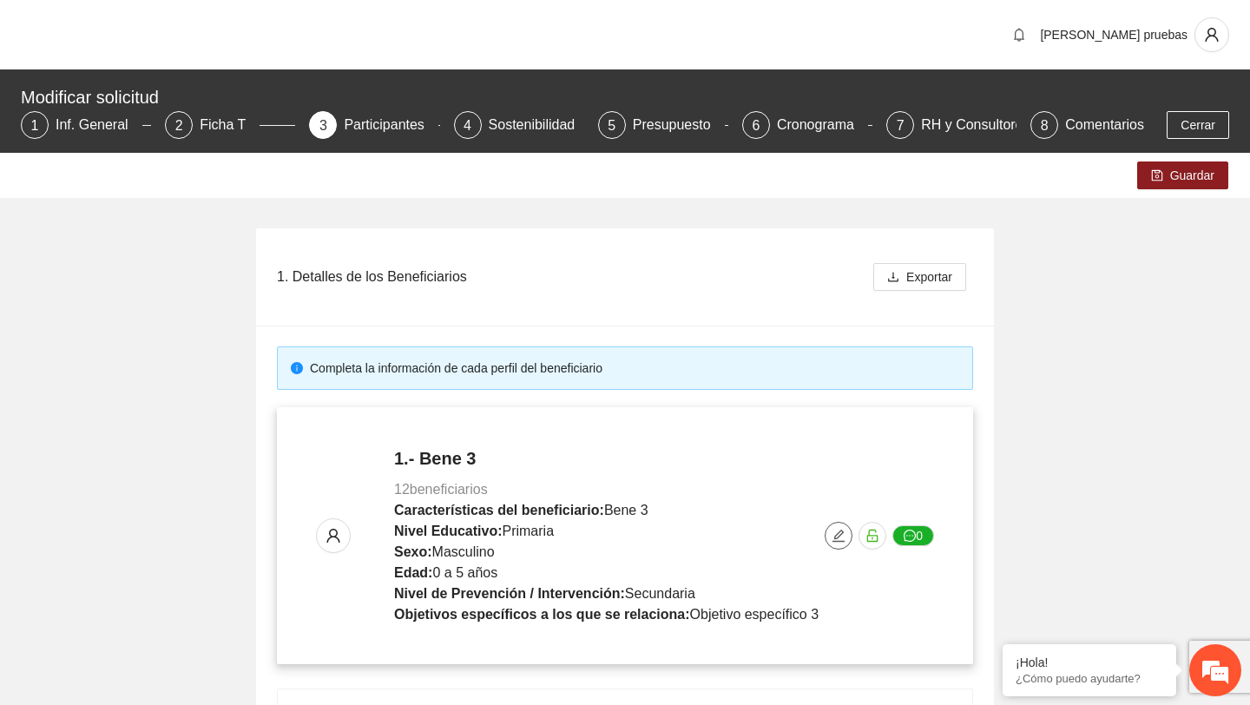
click at [844, 544] on button "button" at bounding box center [839, 536] width 28 height 28
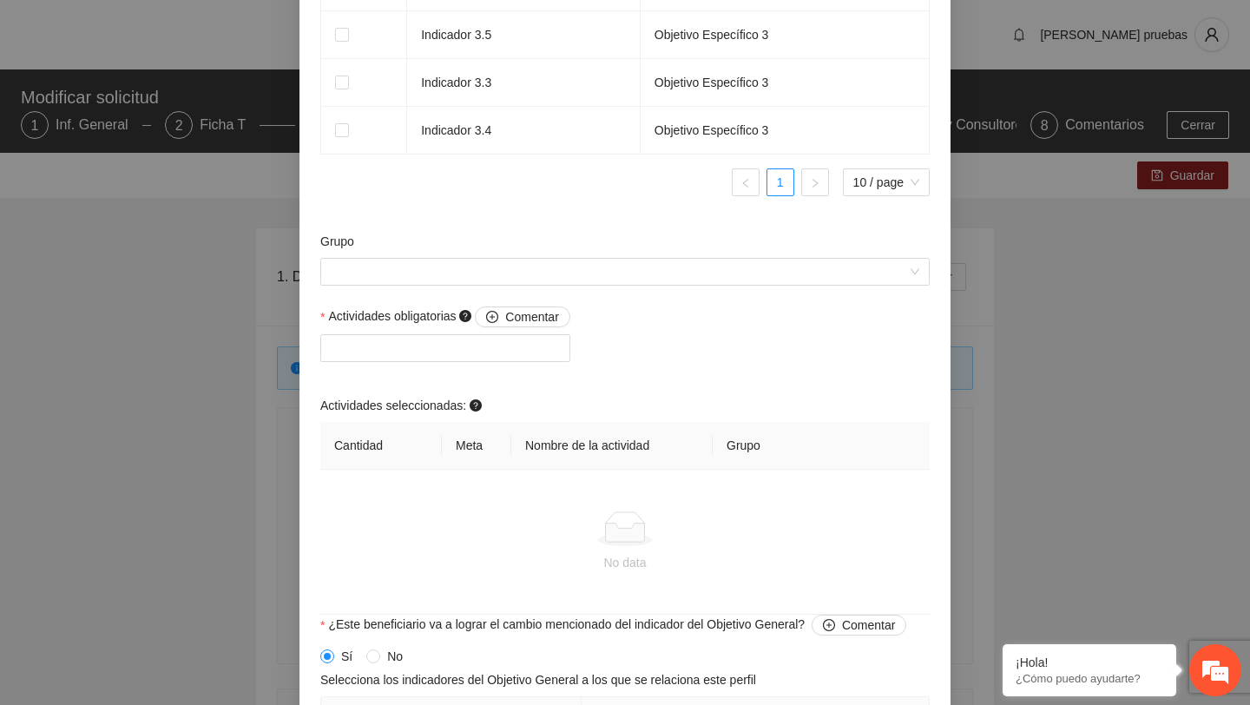
scroll to position [1520, 0]
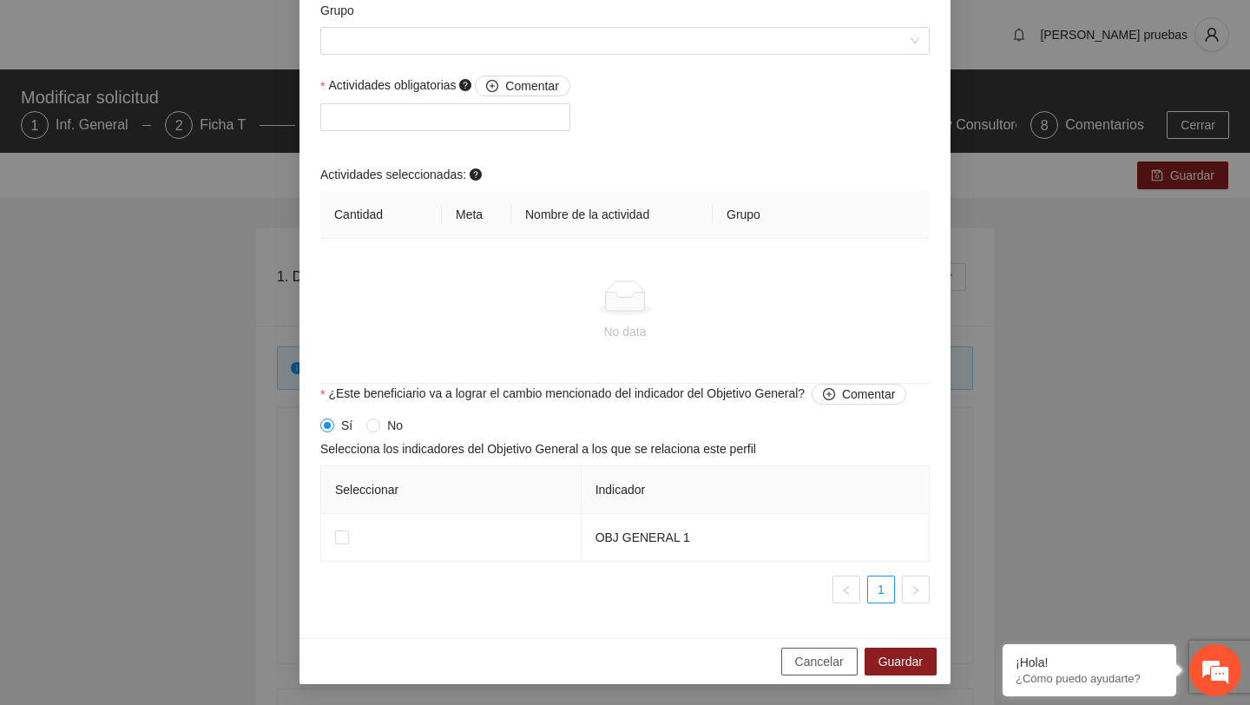
click at [789, 651] on button "Cancelar" at bounding box center [819, 662] width 76 height 28
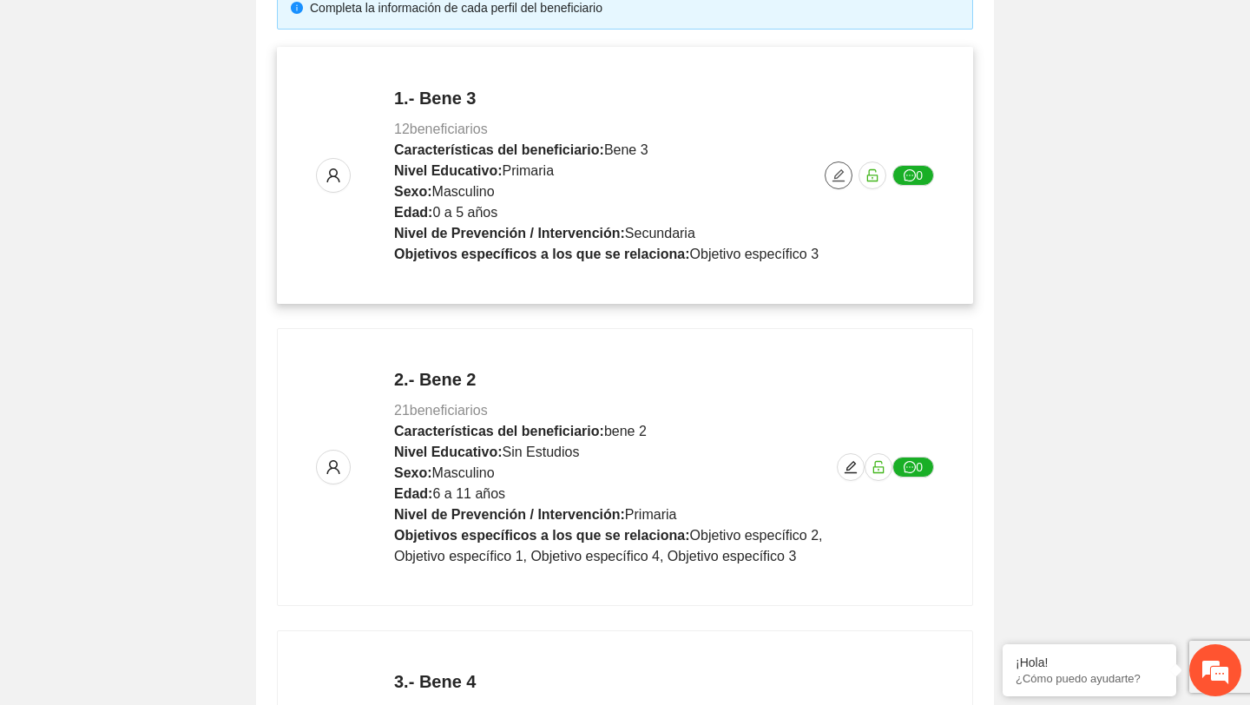
scroll to position [413, 0]
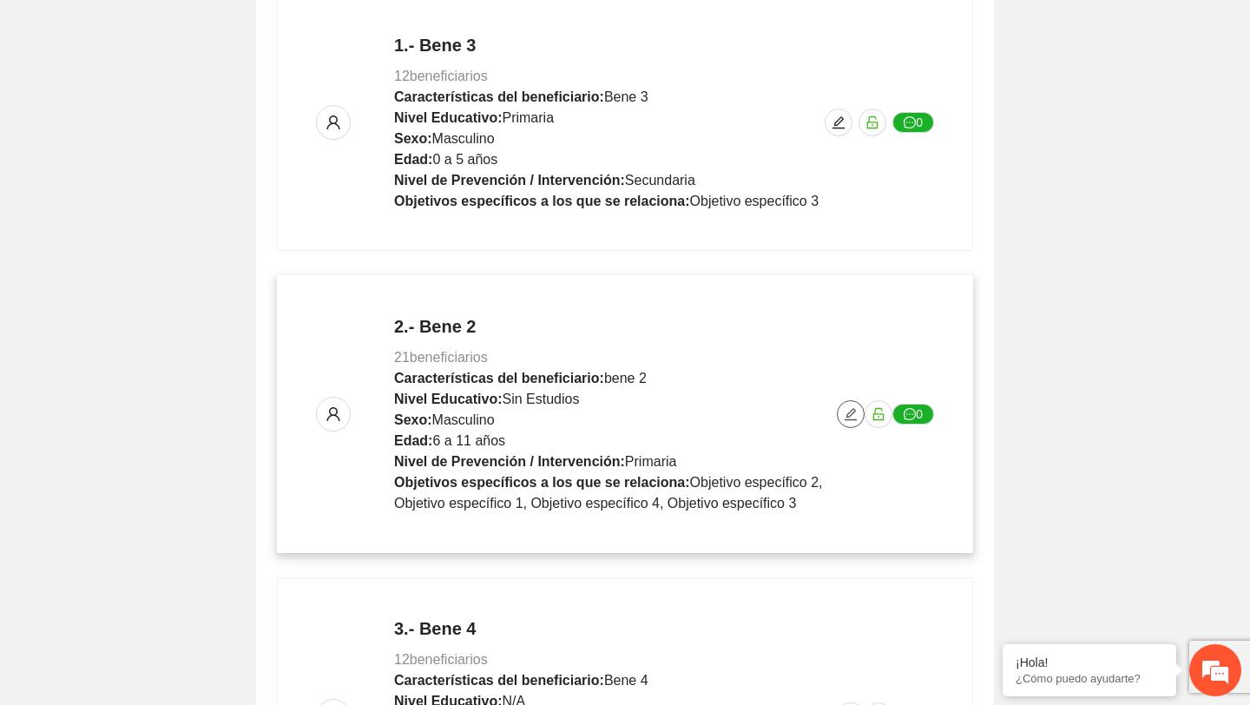
click at [838, 408] on span "edit" at bounding box center [851, 414] width 26 height 14
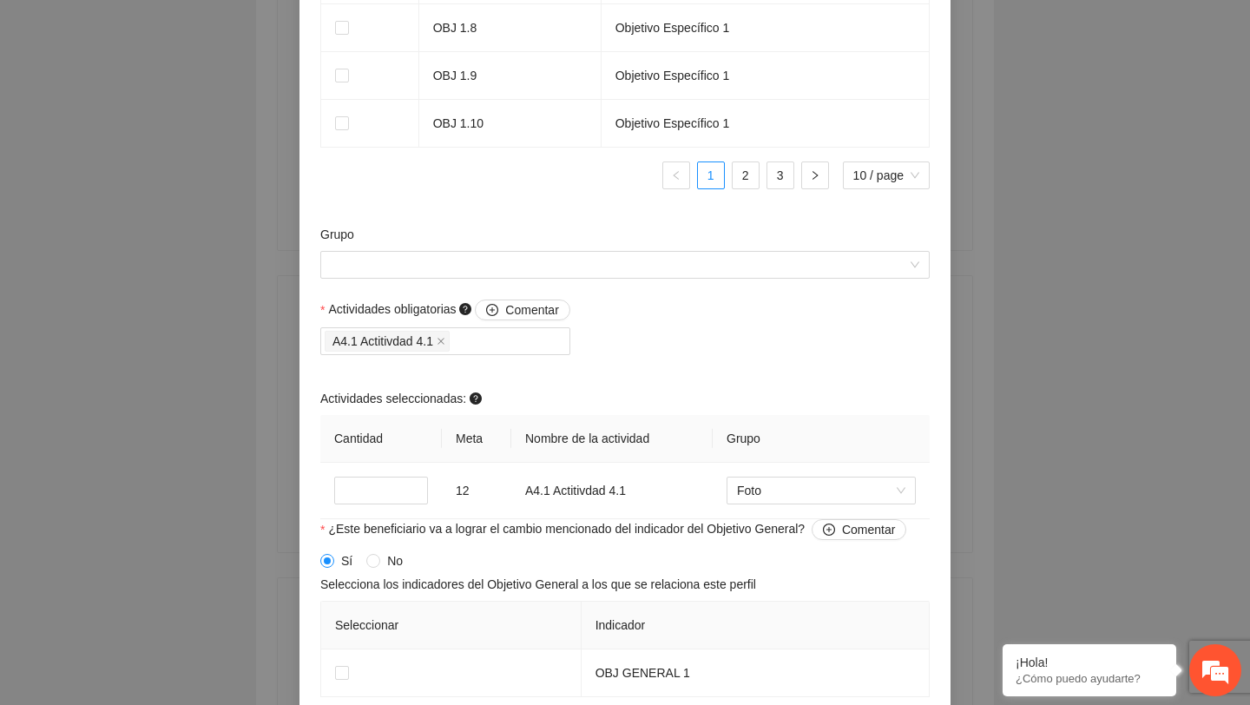
scroll to position [1670, 0]
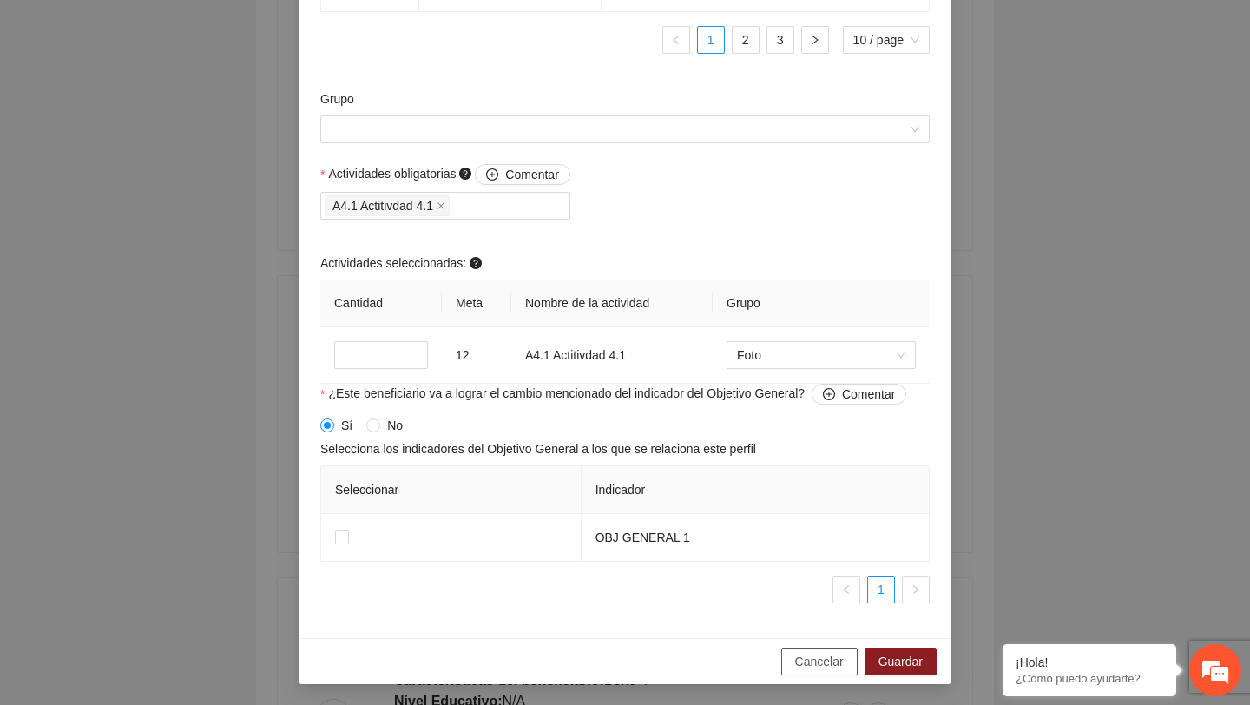
click at [796, 657] on span "Cancelar" at bounding box center [819, 661] width 49 height 19
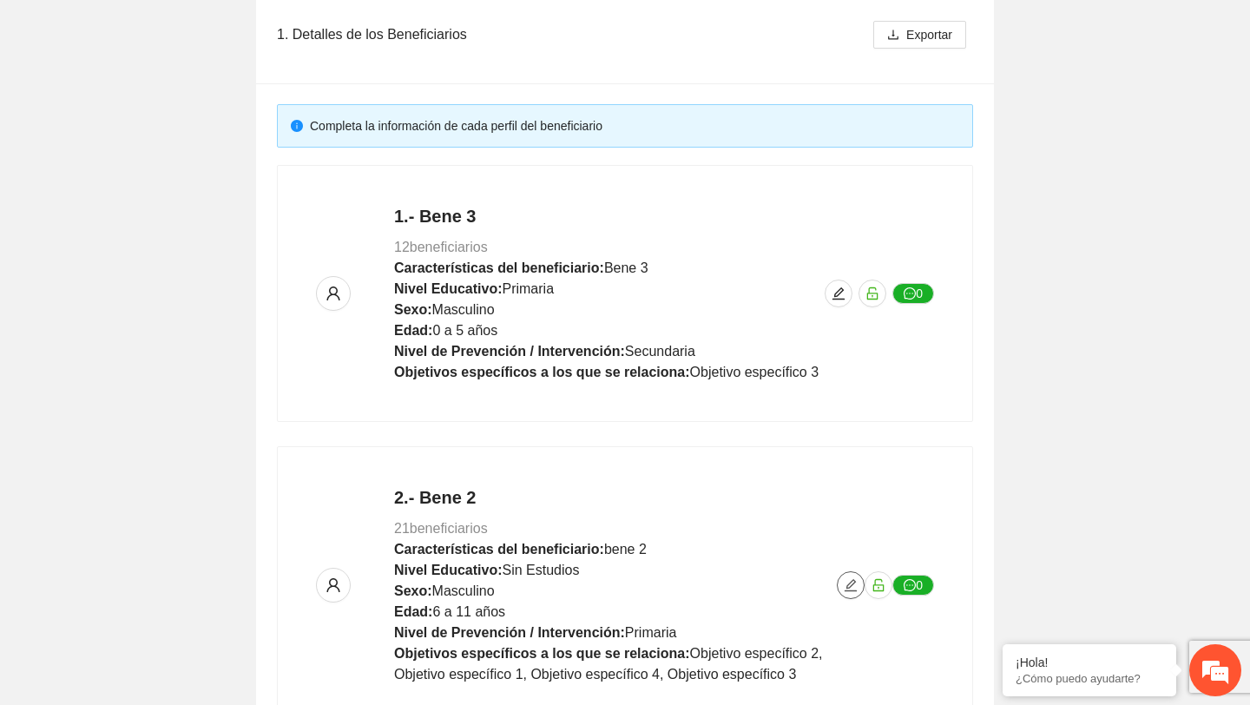
scroll to position [56, 0]
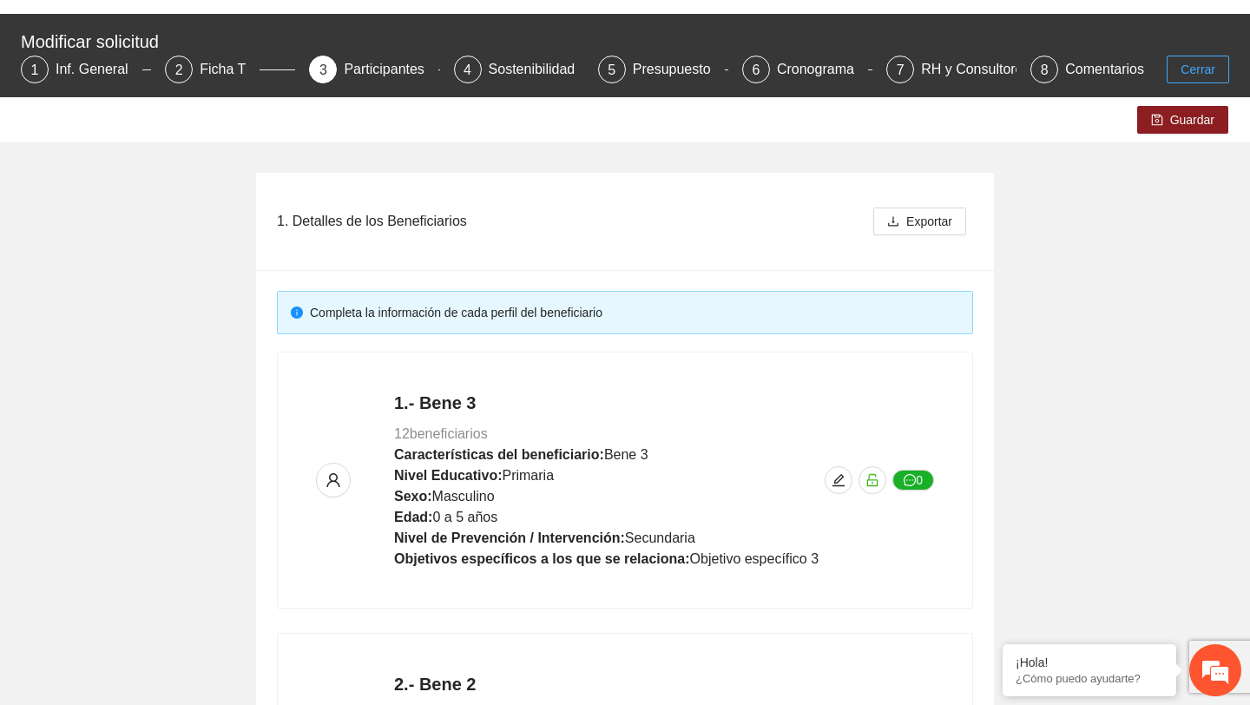
click at [1184, 66] on span "Cerrar" at bounding box center [1198, 69] width 35 height 19
click at [1193, 72] on span "Cerrar" at bounding box center [1198, 69] width 35 height 19
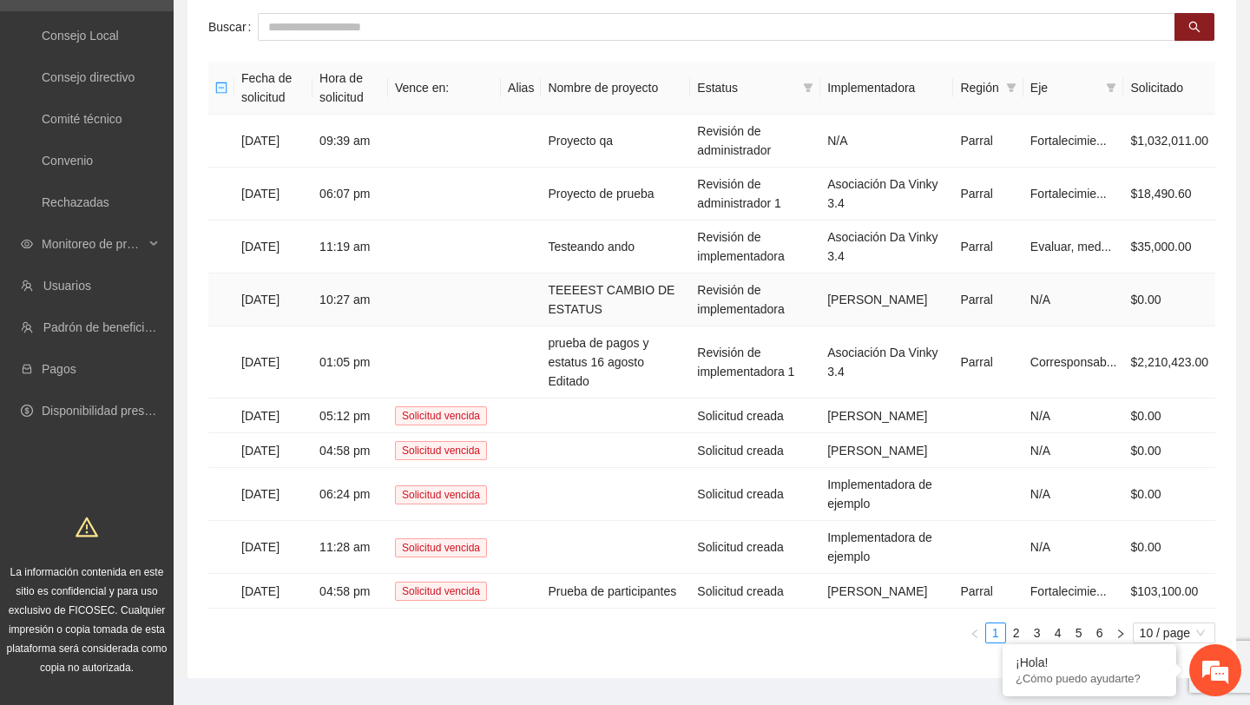
scroll to position [107, 0]
